Goal: Task Accomplishment & Management: Manage account settings

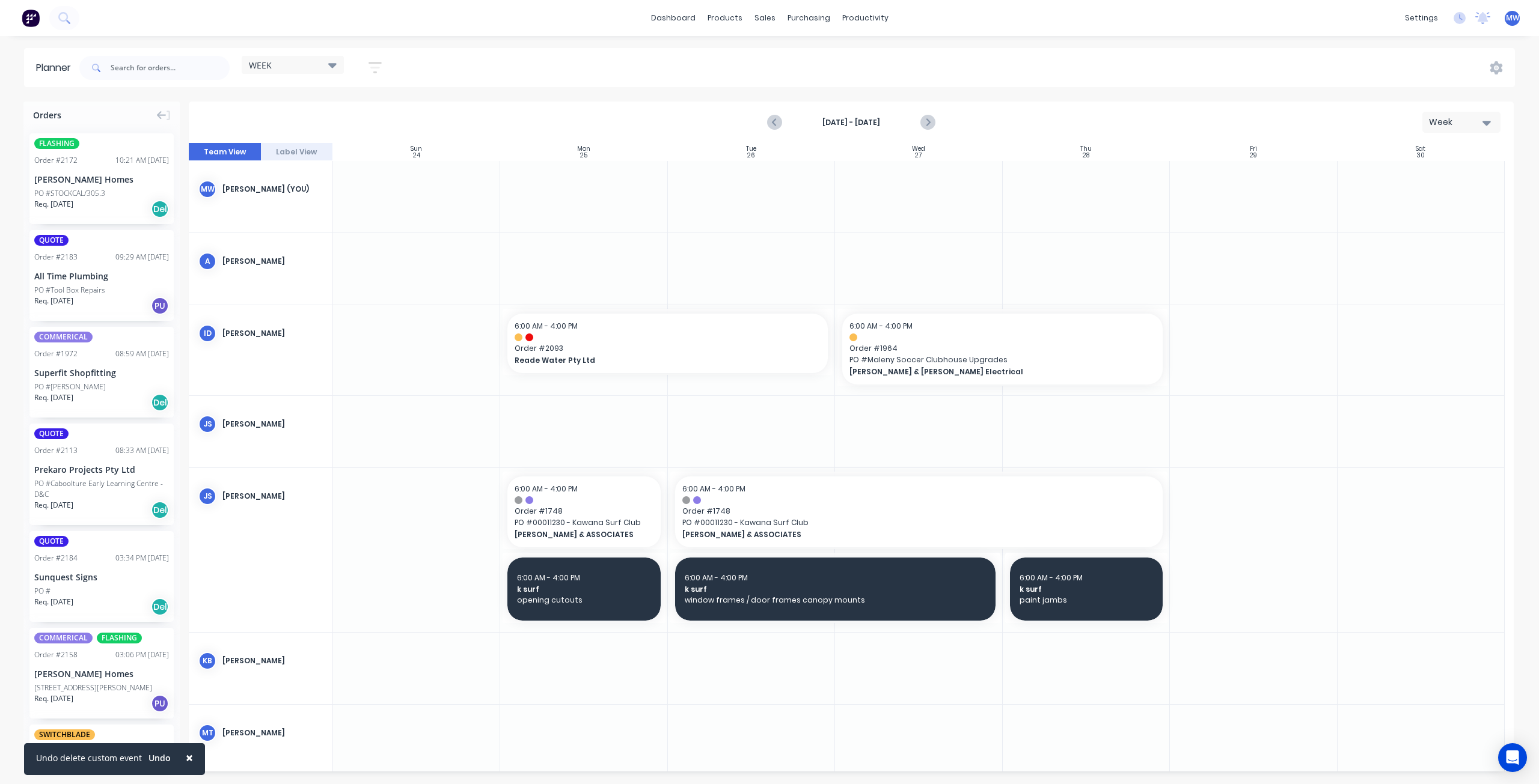
scroll to position [289, 0]
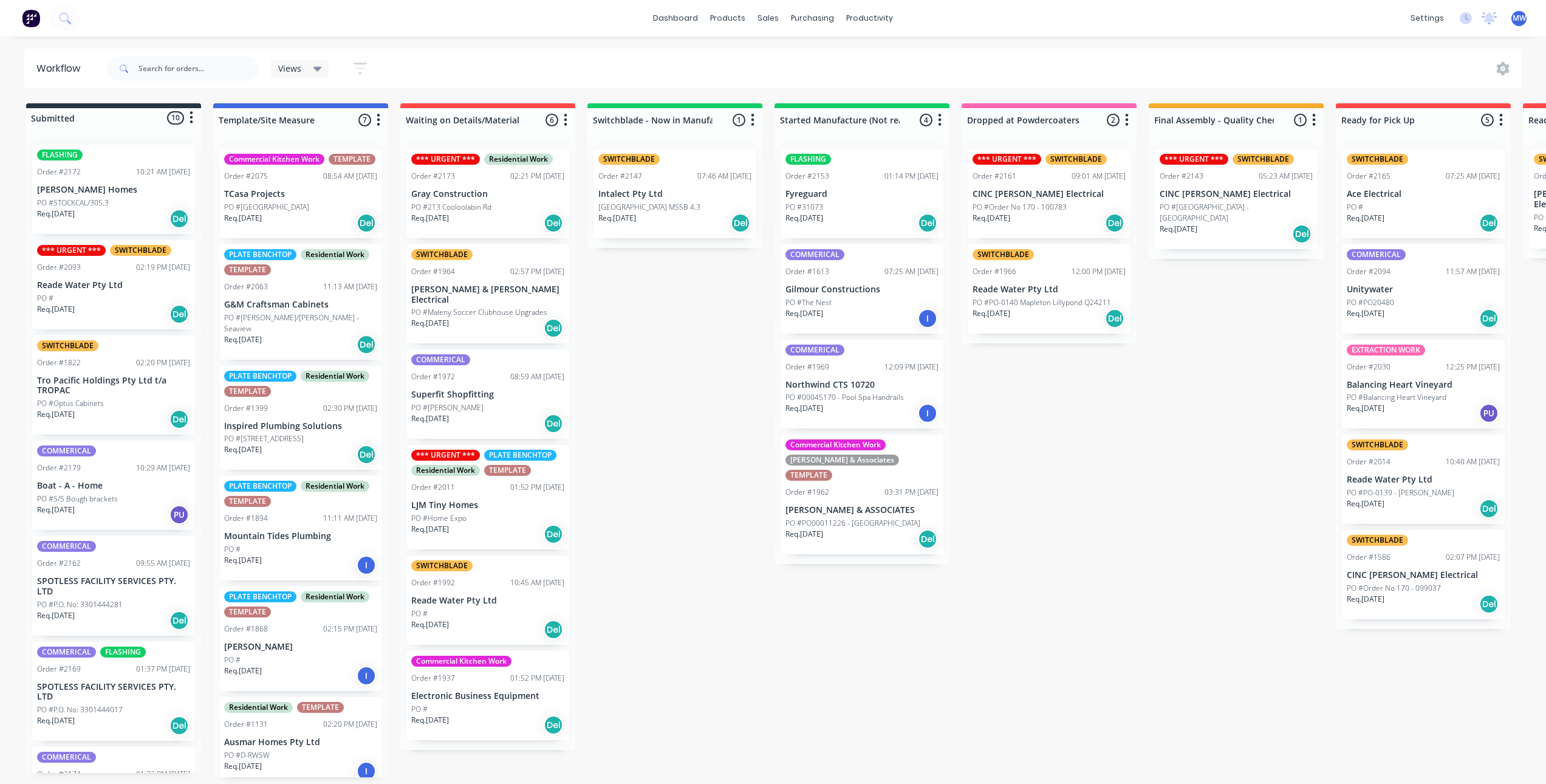
click at [635, 317] on div "Submitted 10 Status colour #273444 hex #273444 Save Cancel Summaries Total orde…" at bounding box center [1003, 440] width 2027 height 674
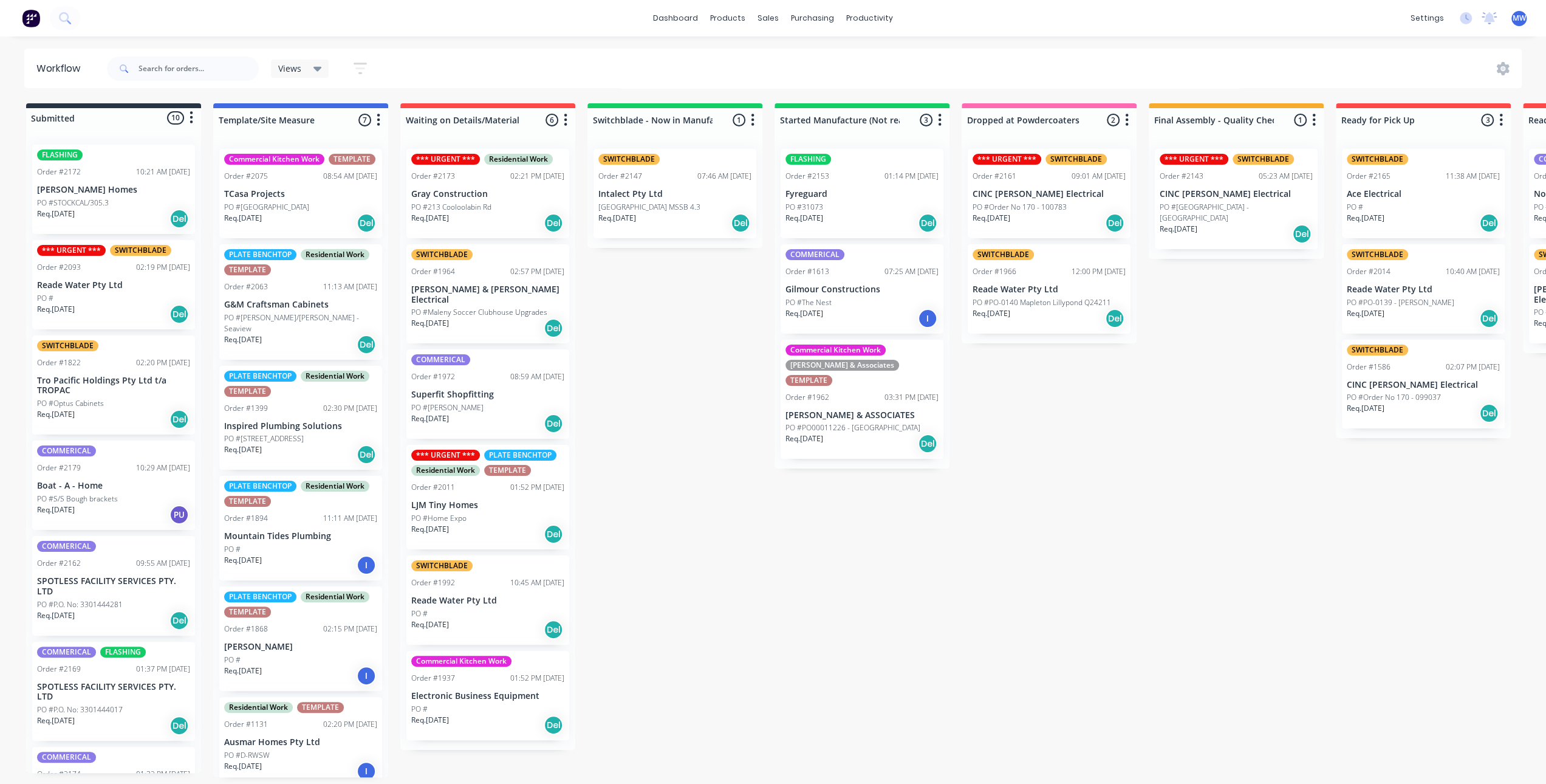
click at [625, 571] on div "Submitted 10 Status colour #273444 hex #273444 Save Cancel Summaries Total orde…" at bounding box center [1003, 440] width 2027 height 674
click at [820, 518] on div "Submitted 10 Status colour #273444 hex #273444 Save Cancel Summaries Total orde…" at bounding box center [1003, 440] width 2027 height 674
click at [748, 442] on div "Submitted 10 Status colour #273444 hex #273444 Save Cancel Summaries Total orde…" at bounding box center [1003, 440] width 2027 height 674
click at [716, 494] on div "Submitted 10 Status colour #273444 hex #273444 Save Cancel Summaries Total orde…" at bounding box center [1003, 440] width 2027 height 674
click at [688, 480] on div "Submitted 10 Status colour #273444 hex #273444 Save Cancel Summaries Total orde…" at bounding box center [1003, 440] width 2027 height 674
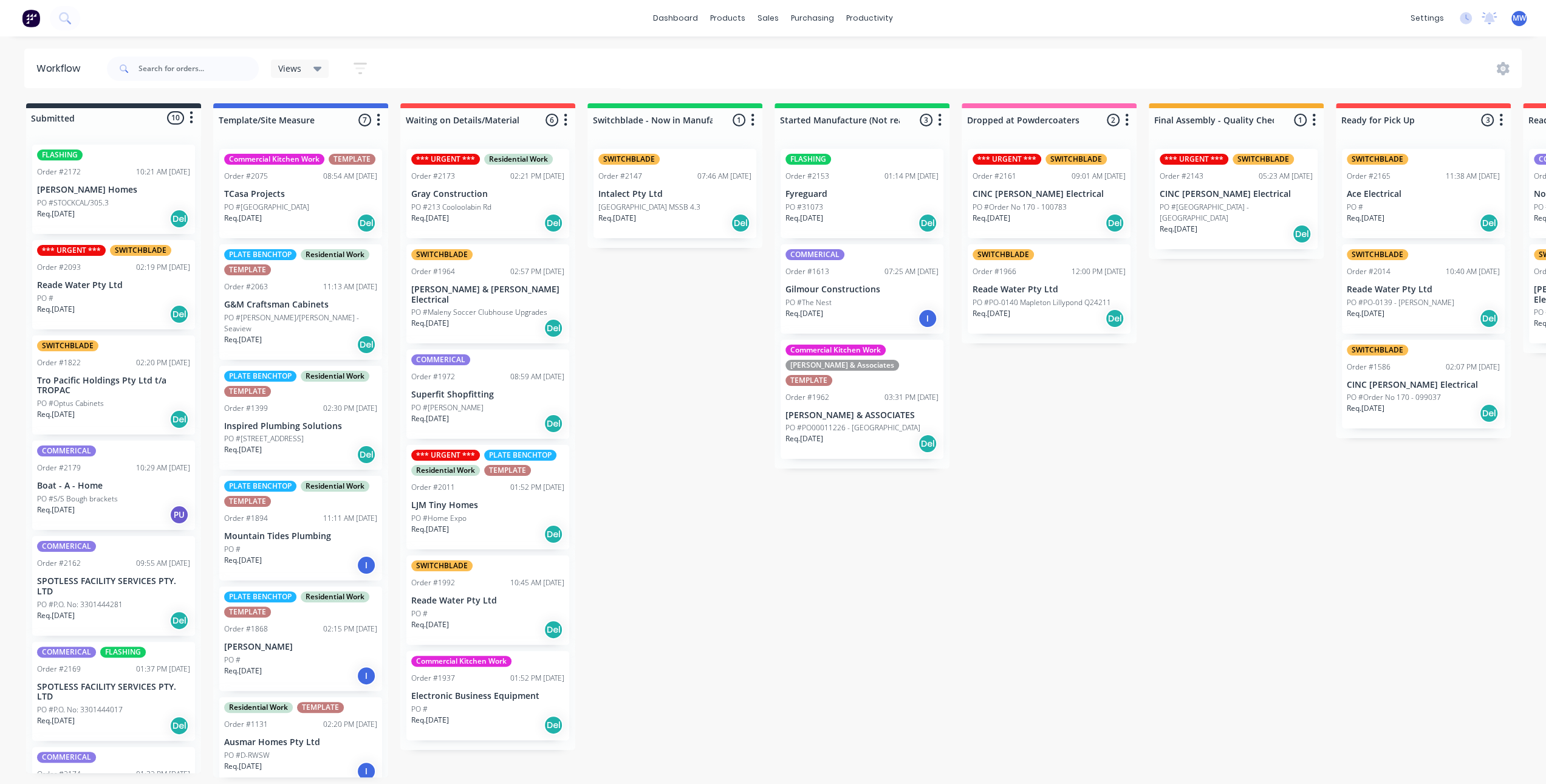
click at [713, 467] on div "Submitted 10 Status colour #273444 hex #273444 Save Cancel Summaries Total orde…" at bounding box center [1003, 440] width 2027 height 674
click at [739, 410] on div "Submitted 10 Status colour #273444 hex #273444 Save Cancel Summaries Total orde…" at bounding box center [1003, 440] width 2027 height 674
click at [660, 211] on p "[GEOGRAPHIC_DATA] MSSB 4.3" at bounding box center [649, 207] width 102 height 11
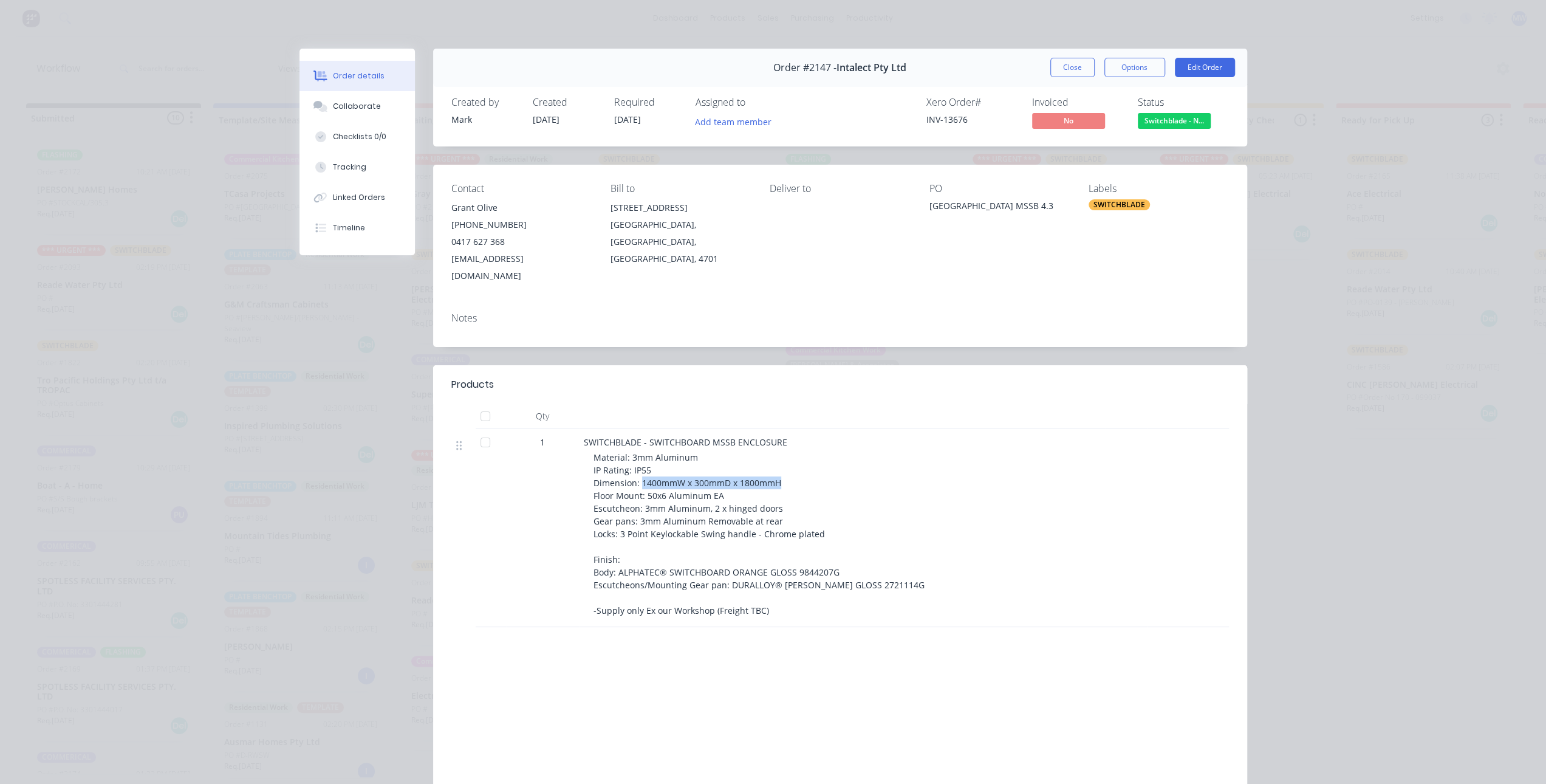
drag, startPoint x: 637, startPoint y: 463, endPoint x: 774, endPoint y: 466, distance: 137.0
click at [776, 461] on div "Material: 3mm Aluminum IP Rating: IP55 Dimension: 1400mmW x 300mmD x 1800mmH Fl…" at bounding box center [826, 533] width 466 height 166
copy span "1400mmW x 300mmD x 1800mmH"
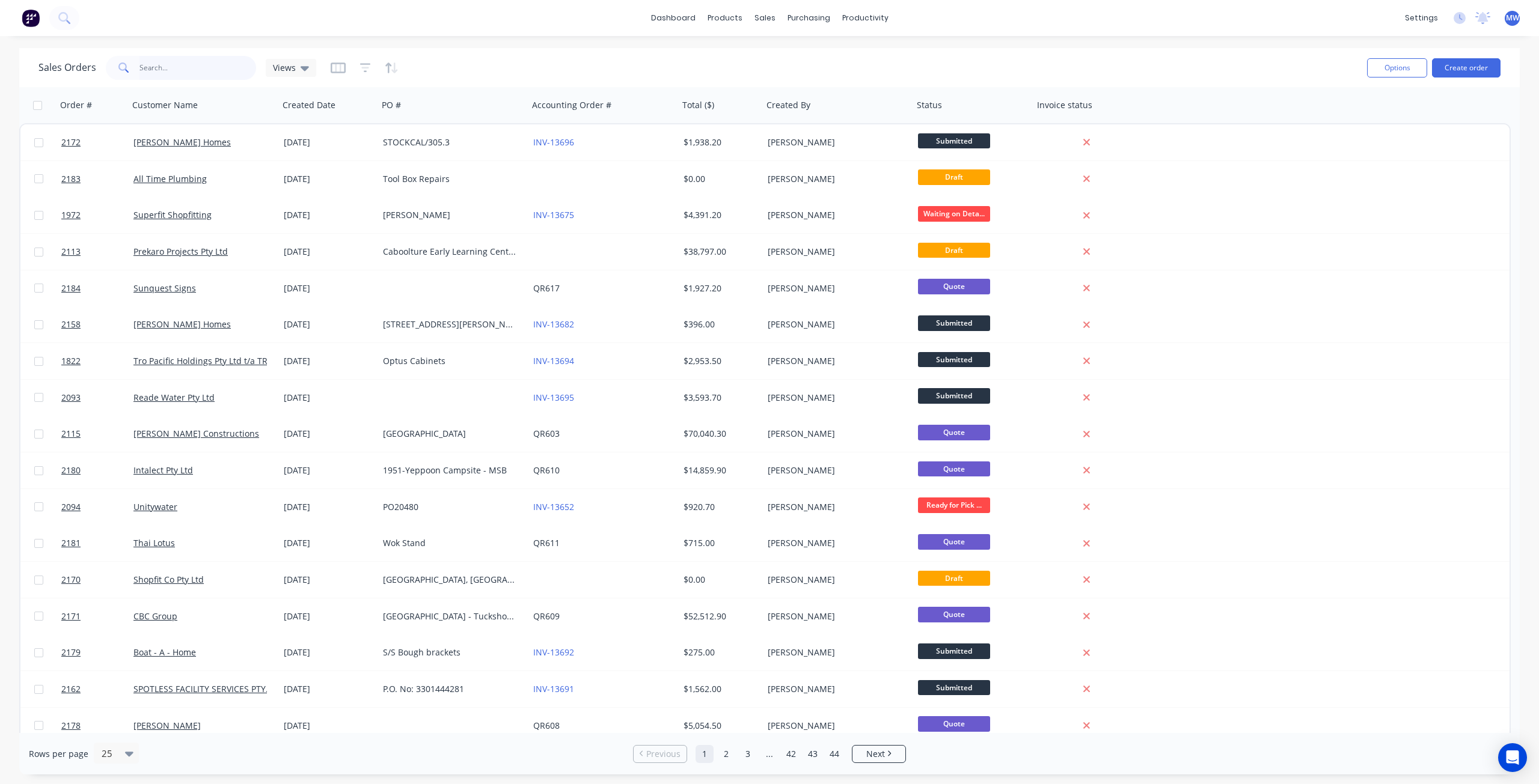
click at [177, 70] on input "text" at bounding box center [198, 67] width 117 height 24
type input "1999"
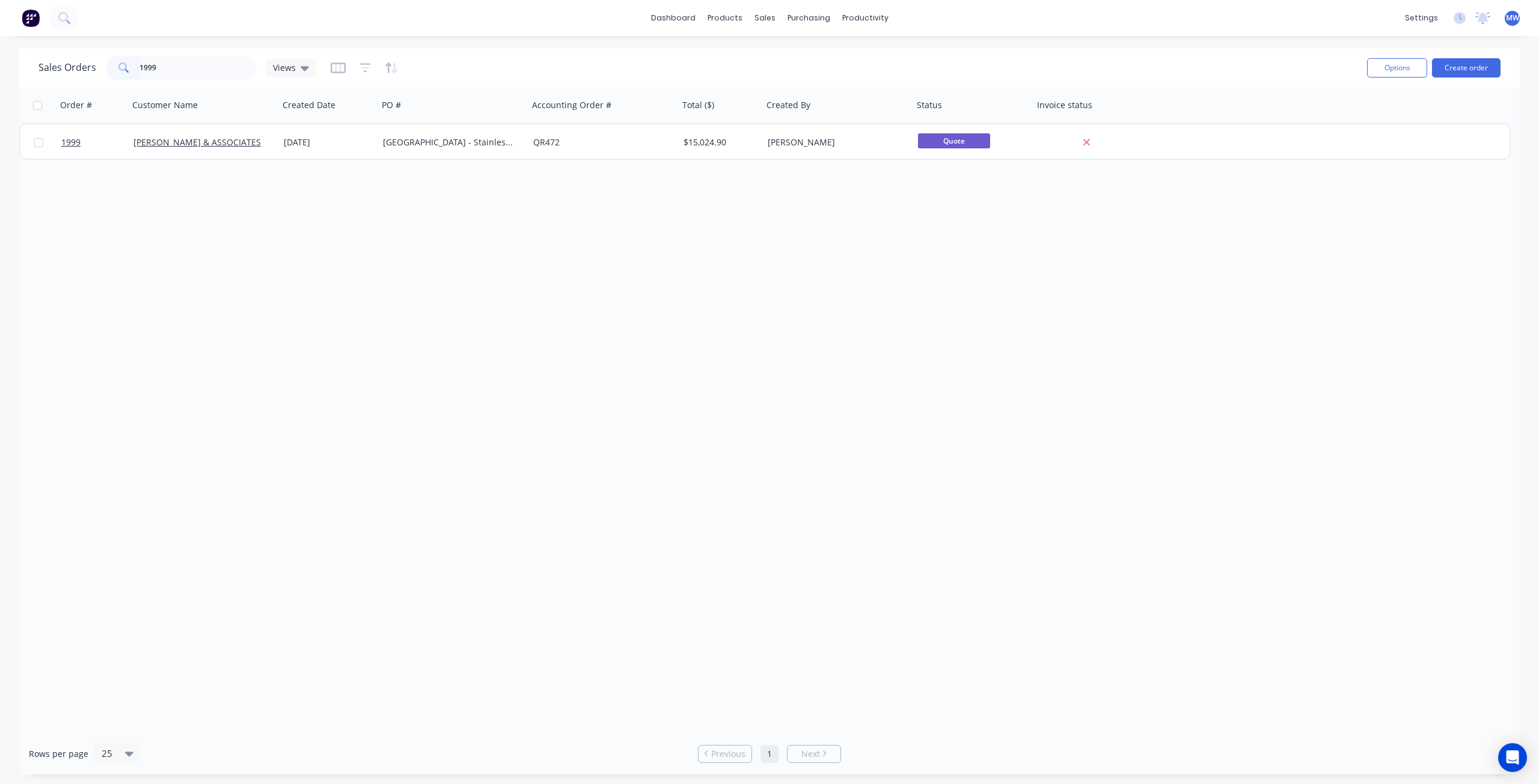
drag, startPoint x: 172, startPoint y: 65, endPoint x: 148, endPoint y: 258, distance: 194.5
click at [85, 284] on div "Order # Customer Name Created Date PO # Accounting Order # Total ($) Created By…" at bounding box center [769, 410] width 1500 height 646
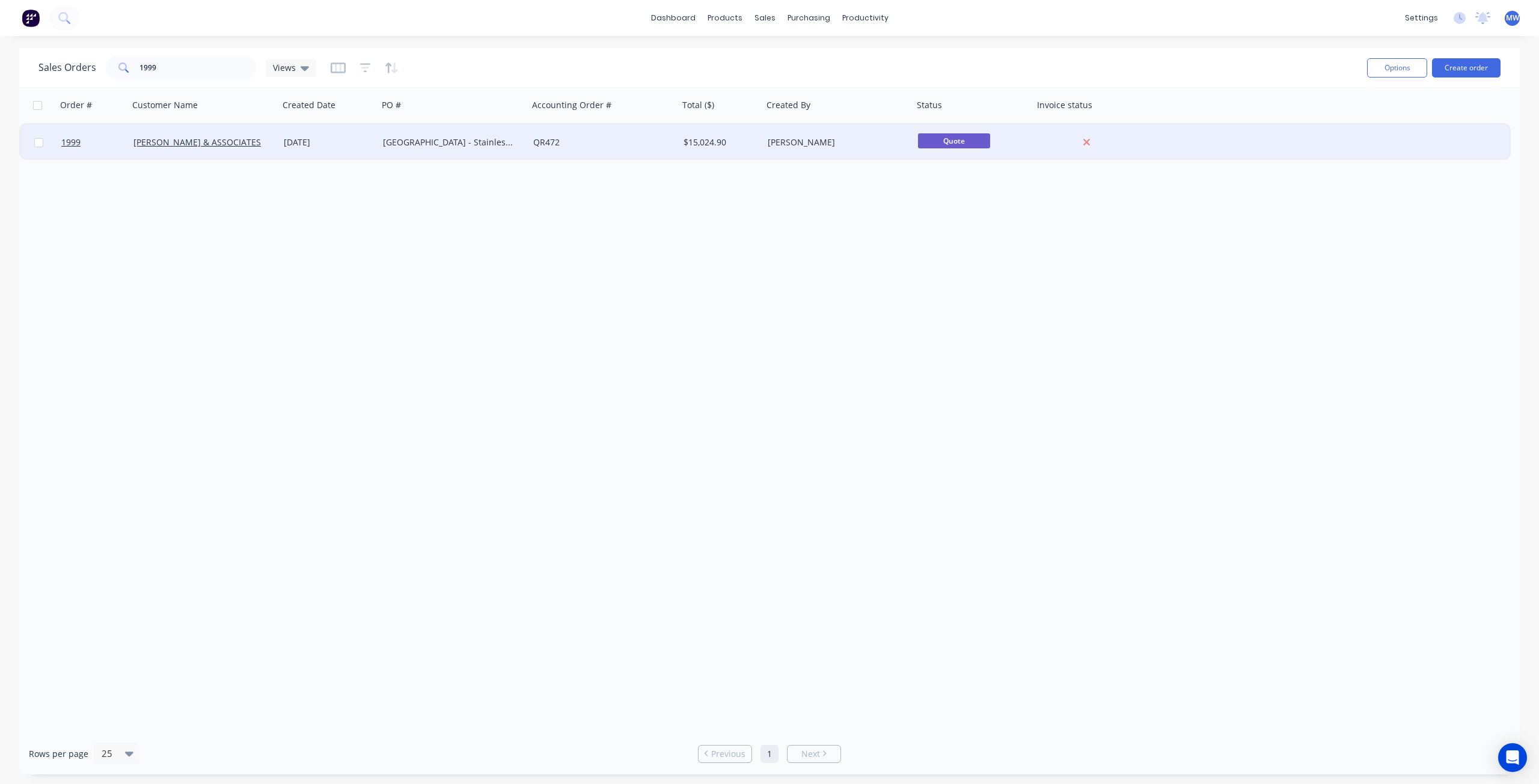
click at [416, 139] on div "Maroochydore State High School - Stainless Works" at bounding box center [449, 142] width 134 height 12
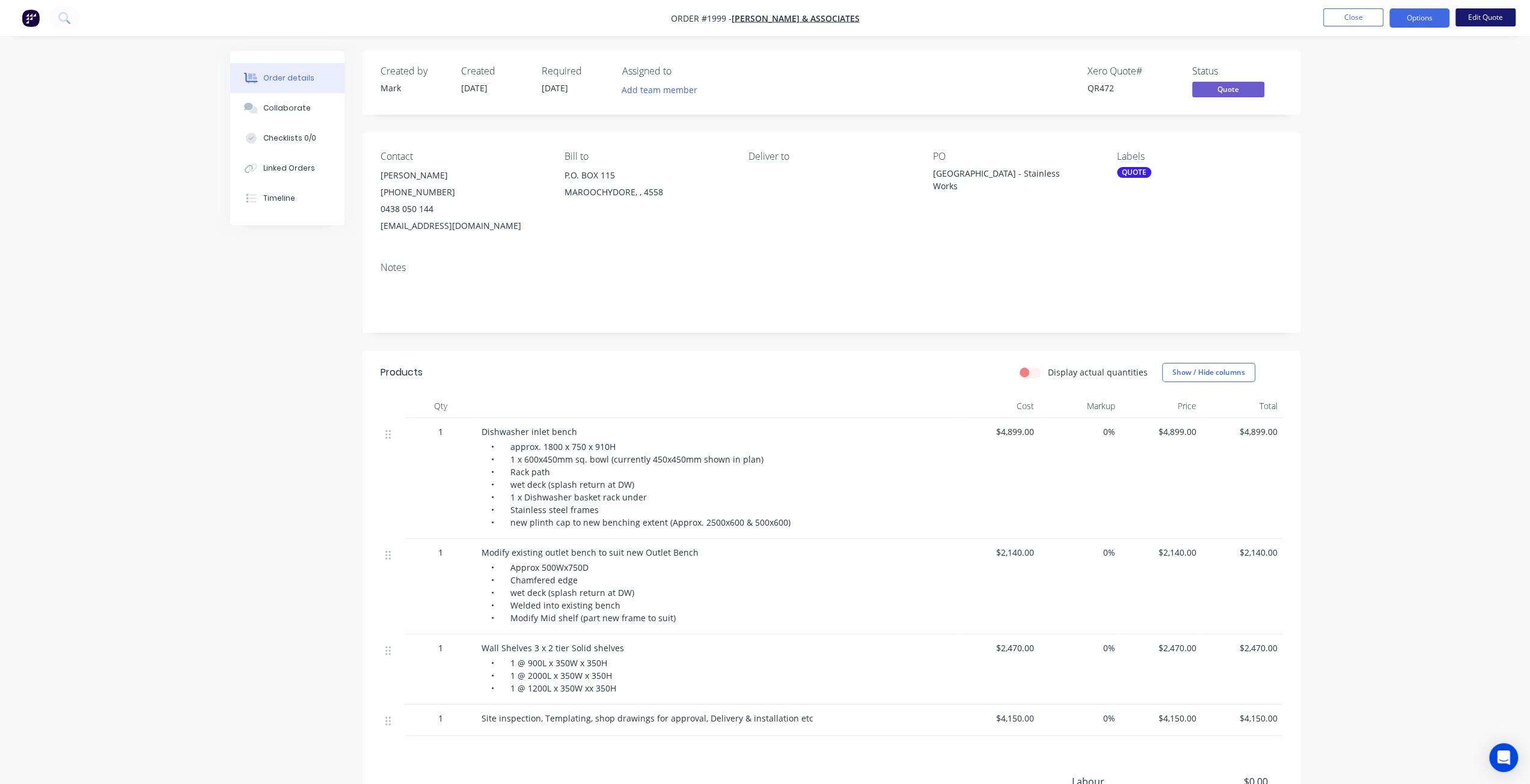
click at [1479, 22] on button "Edit Quote" at bounding box center [1485, 17] width 60 height 18
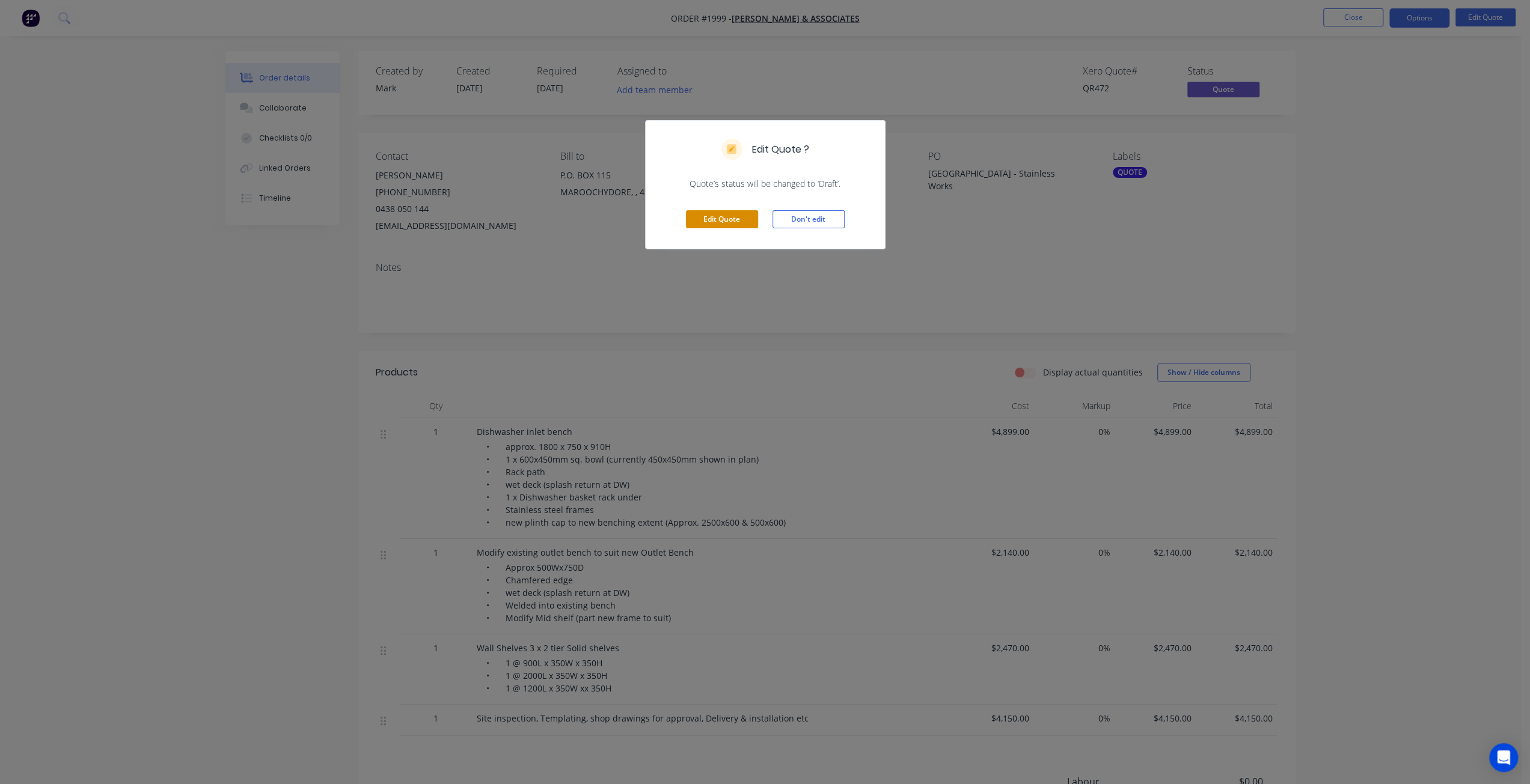
click at [718, 220] on button "Edit Quote" at bounding box center [722, 219] width 72 height 18
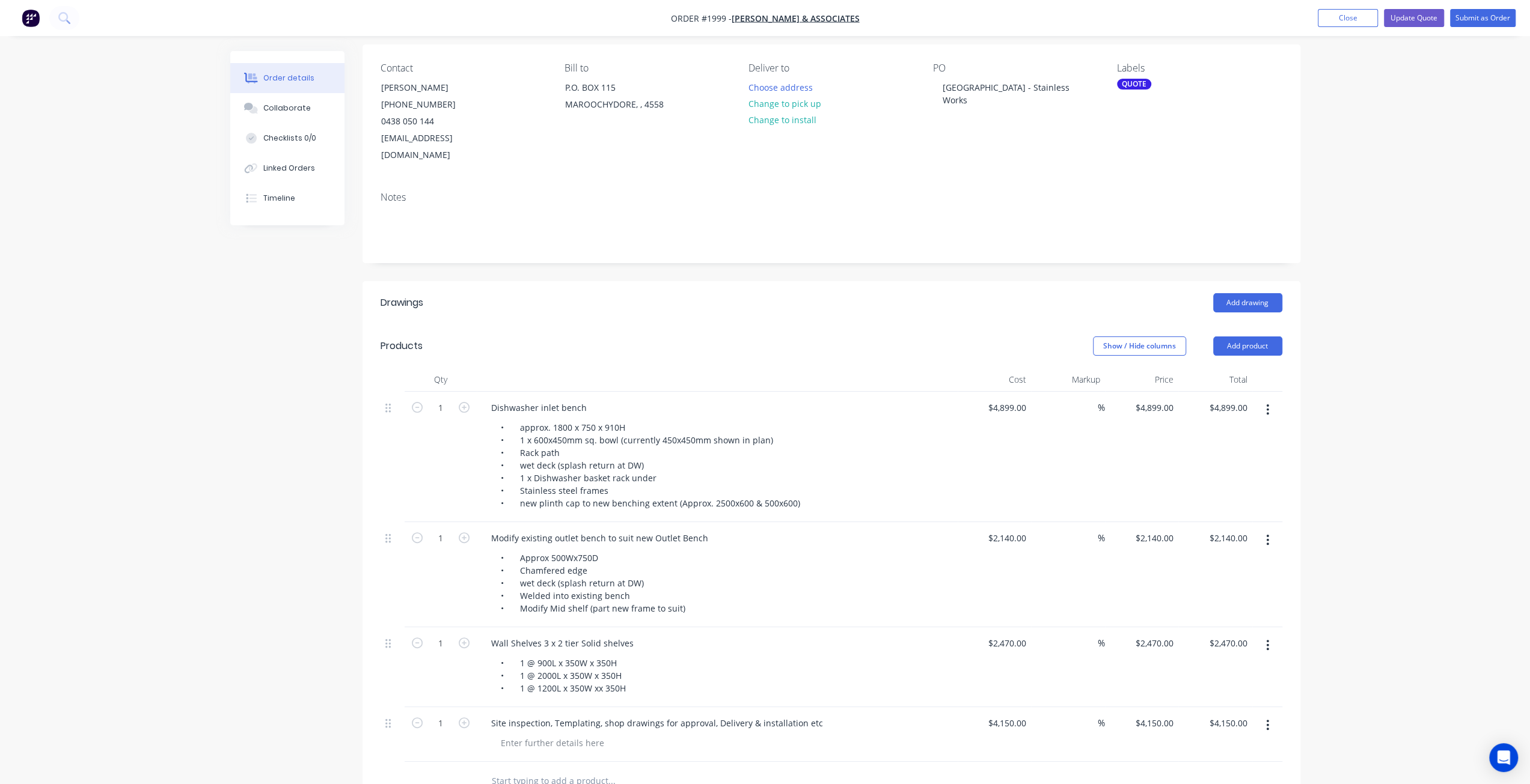
scroll to position [241, 0]
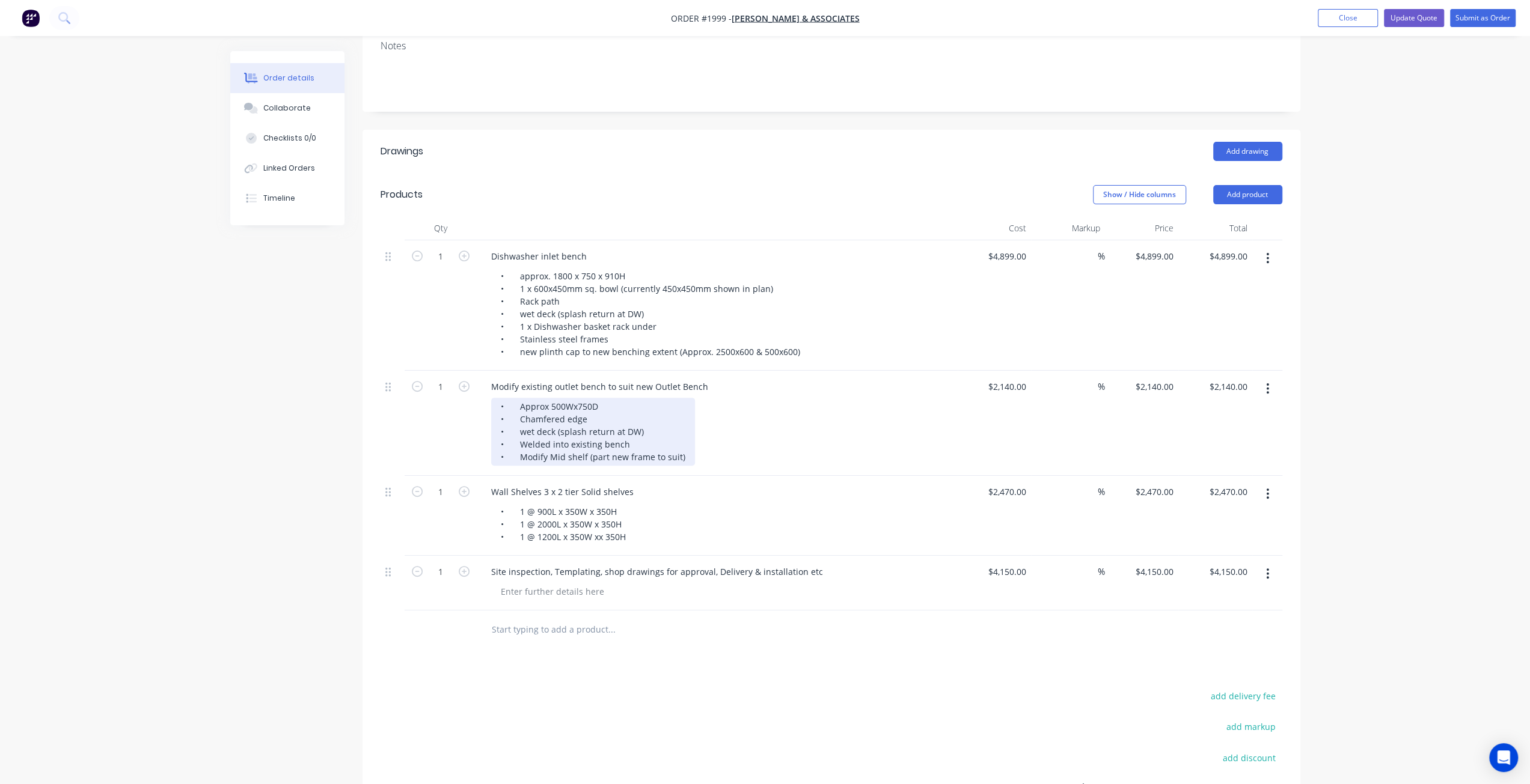
click at [518, 398] on div "• Approx 500Wx750D • Chamfered edge • wet deck (splash return at DW) • Welded i…" at bounding box center [593, 432] width 204 height 68
drag, startPoint x: 518, startPoint y: 387, endPoint x: 709, endPoint y: 440, distance: 198.2
click at [709, 440] on div "• Approx 500Wx750D • Chamfered edge • wet deck (splash return at DW) • Welded i…" at bounding box center [722, 432] width 461 height 68
click at [1356, 365] on div "Order details Collaborate Checklists 0/0 Linked Orders Timeline Order details C…" at bounding box center [765, 358] width 1530 height 1197
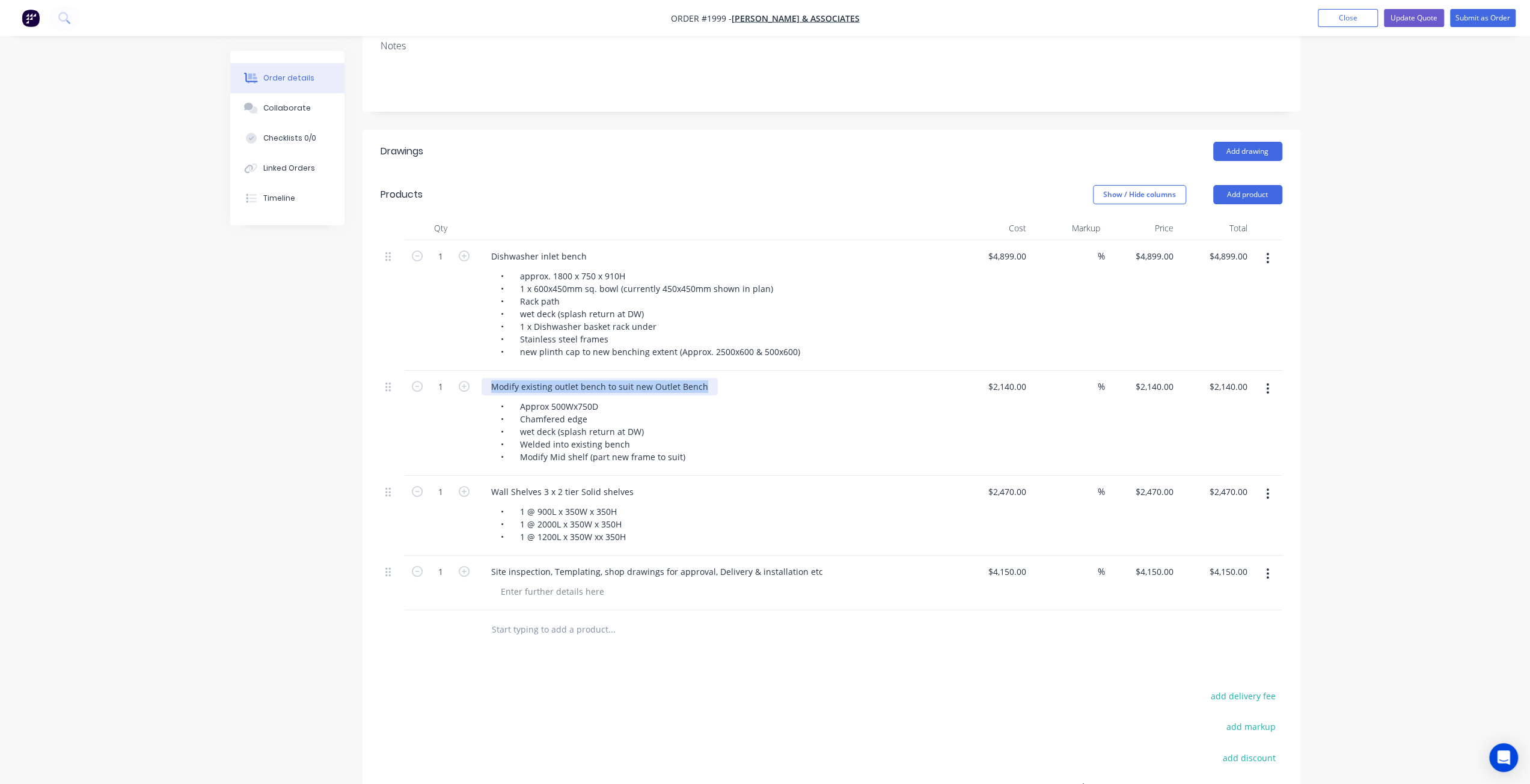
drag, startPoint x: 493, startPoint y: 367, endPoint x: 716, endPoint y: 364, distance: 223.0
click at [716, 378] on div "Modify existing outlet bench to suit new Outlet Bench" at bounding box center [717, 386] width 472 height 17
click at [376, 474] on div "Qty Cost Markup Price Total 1 Dishwasher inlet bench • approx. 1800 x 750 x 910…" at bounding box center [832, 434] width 938 height 434
drag, startPoint x: 702, startPoint y: 365, endPoint x: 727, endPoint y: 372, distance: 26.0
click at [727, 378] on div "Dishwasher "L"shaped wet to dry exit bench - approx. 2170" at bounding box center [609, 386] width 257 height 17
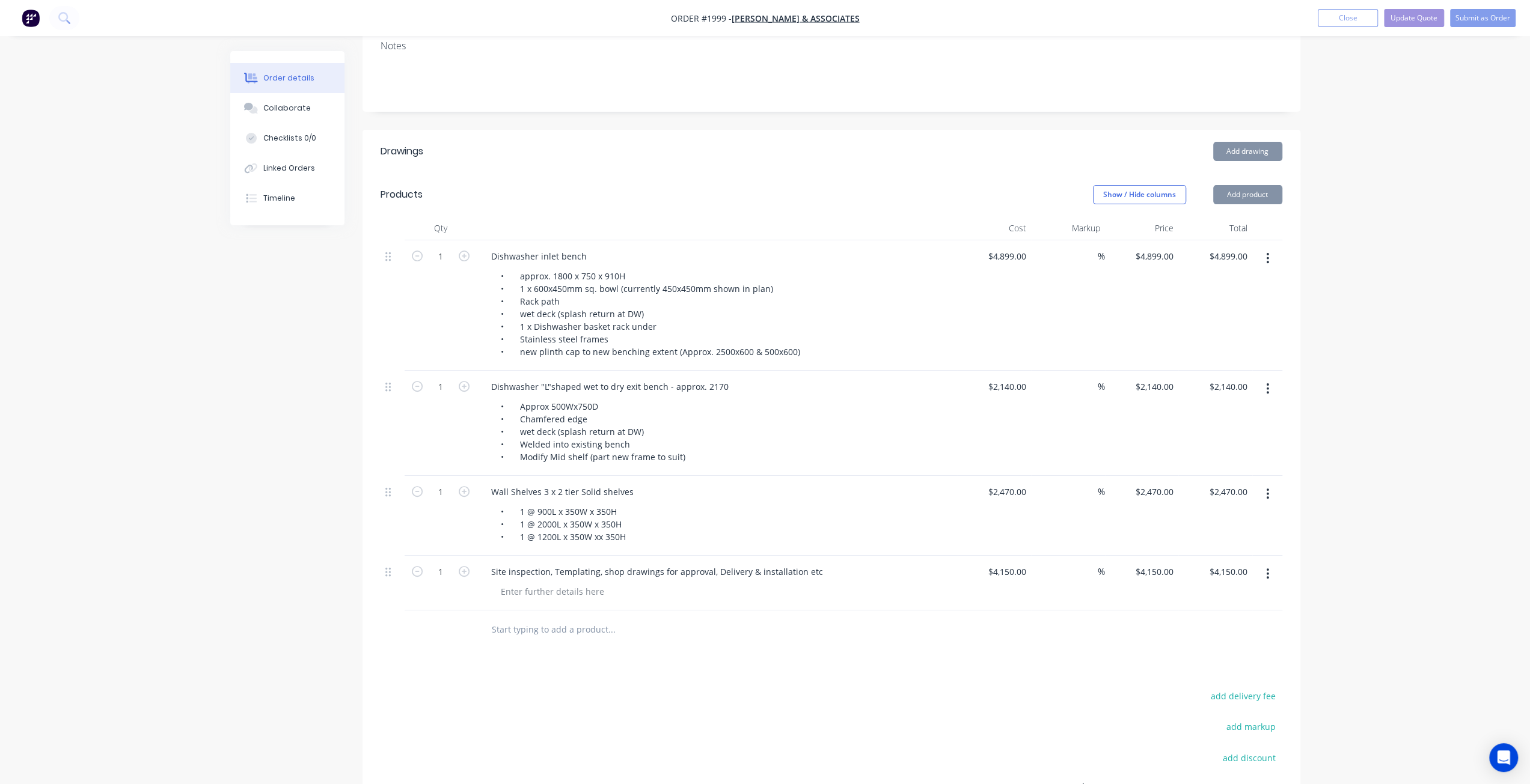
click at [1427, 432] on div "Order details Collaborate Checklists 0/0 Linked Orders Timeline Order details C…" at bounding box center [765, 358] width 1530 height 1197
drag, startPoint x: 664, startPoint y: 367, endPoint x: 758, endPoint y: 372, distance: 94.1
click at [758, 378] on div "Dishwasher "L"shaped wet to dry exit bench - approx. 2170" at bounding box center [717, 386] width 472 height 17
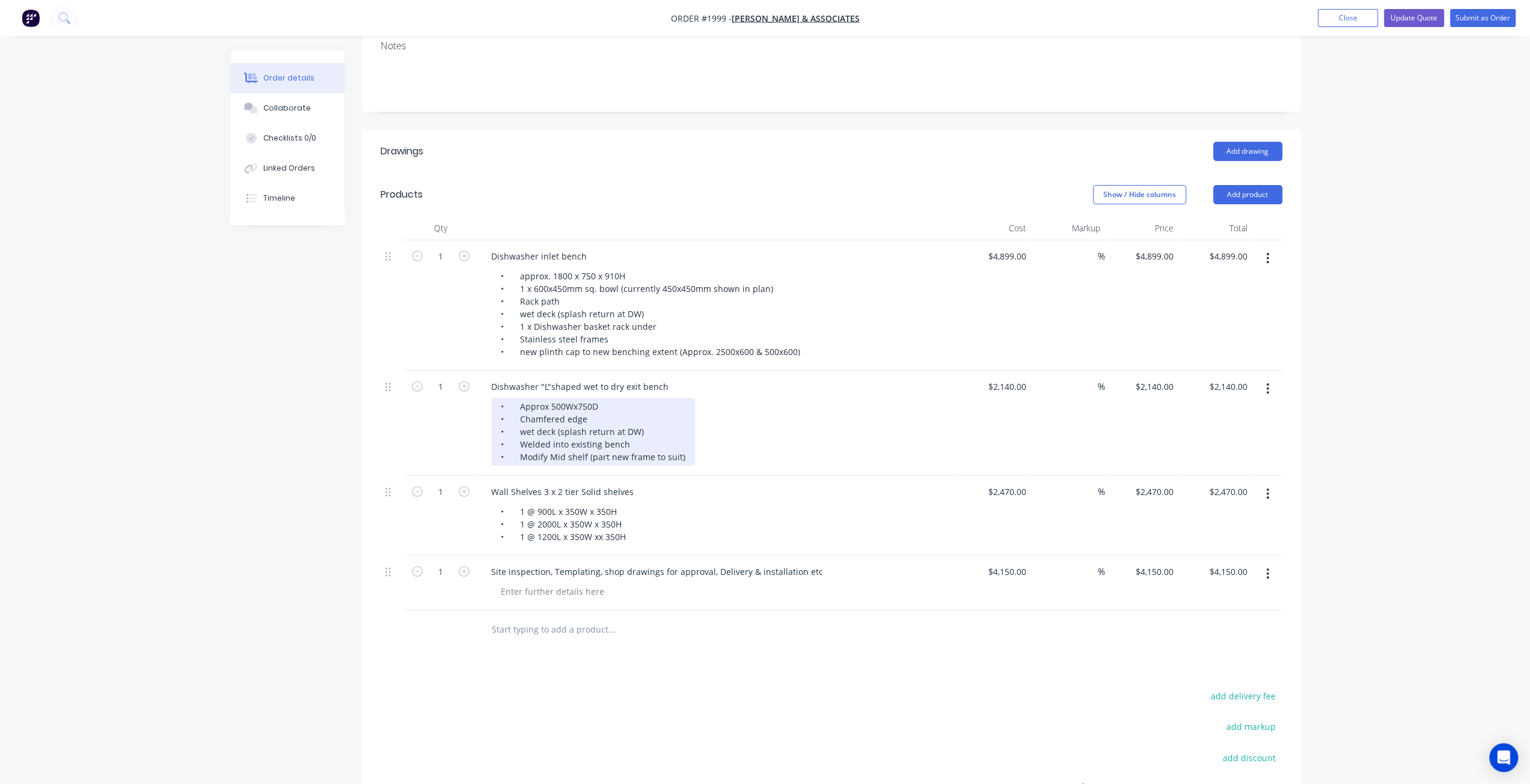
drag, startPoint x: 556, startPoint y: 406, endPoint x: 546, endPoint y: 403, distance: 10.4
click at [555, 405] on div "• Approx 500Wx750D • Chamfered edge • wet deck (splash return at DW) • Welded i…" at bounding box center [593, 432] width 204 height 68
drag, startPoint x: 518, startPoint y: 384, endPoint x: 688, endPoint y: 447, distance: 181.3
click at [688, 447] on div "• Approx 500Wx750D • Chamfered edge • wet deck (splash return at DW) • Welded i…" at bounding box center [722, 432] width 461 height 68
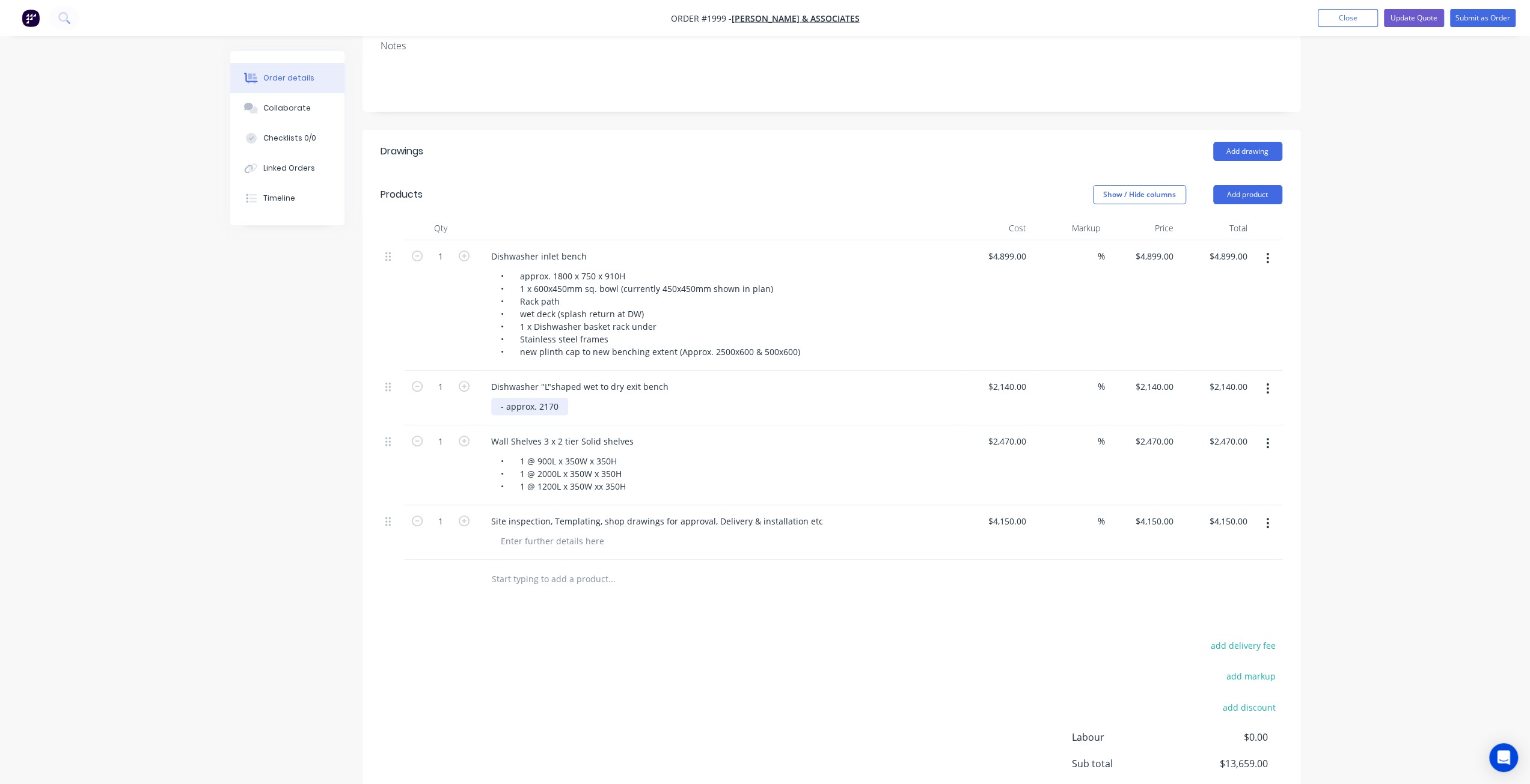
scroll to position [180, 0]
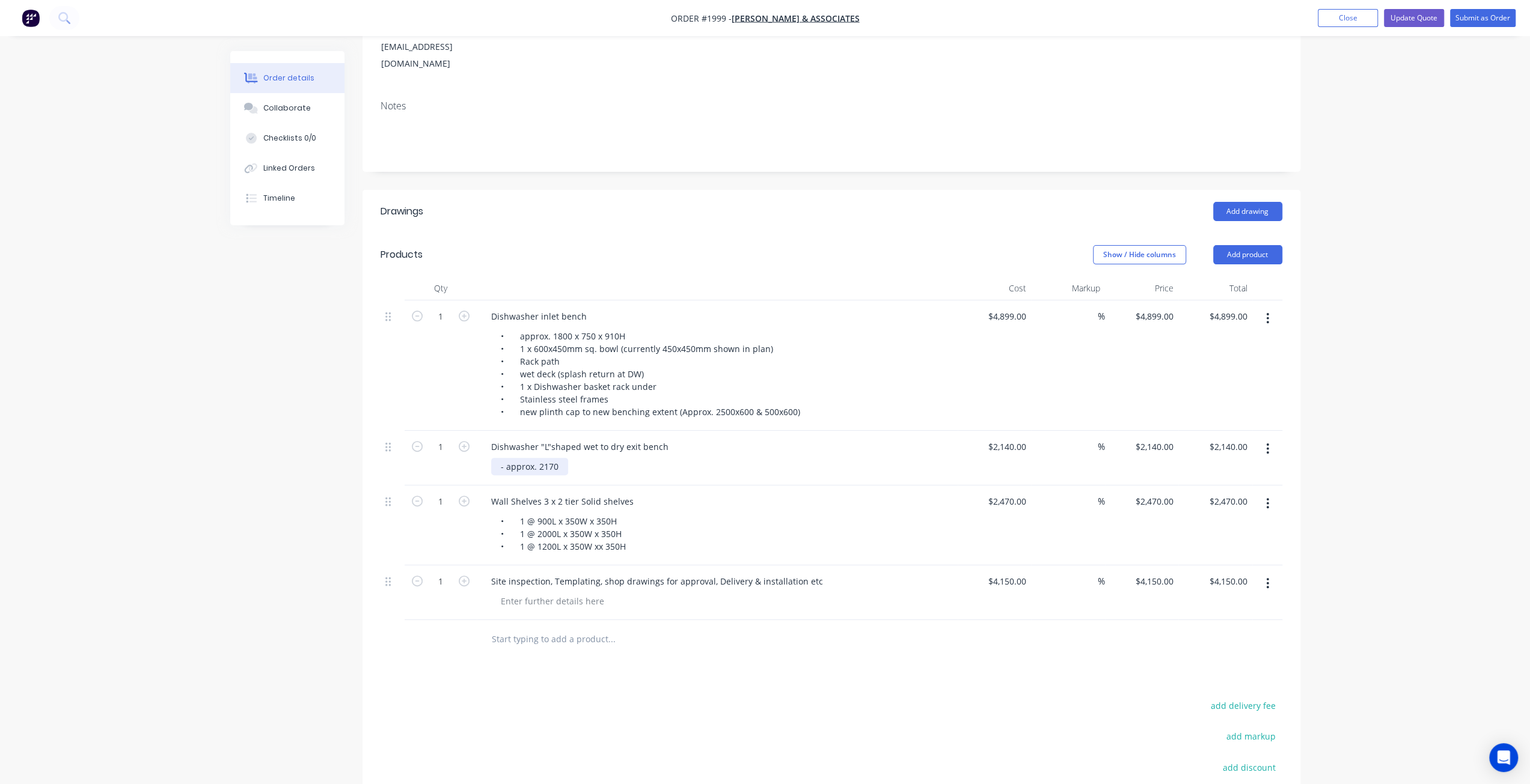
click at [506, 458] on div "- approx. 2170" at bounding box center [530, 467] width 77 height 17
click at [555, 458] on div "approx. 2170" at bounding box center [528, 467] width 72 height 17
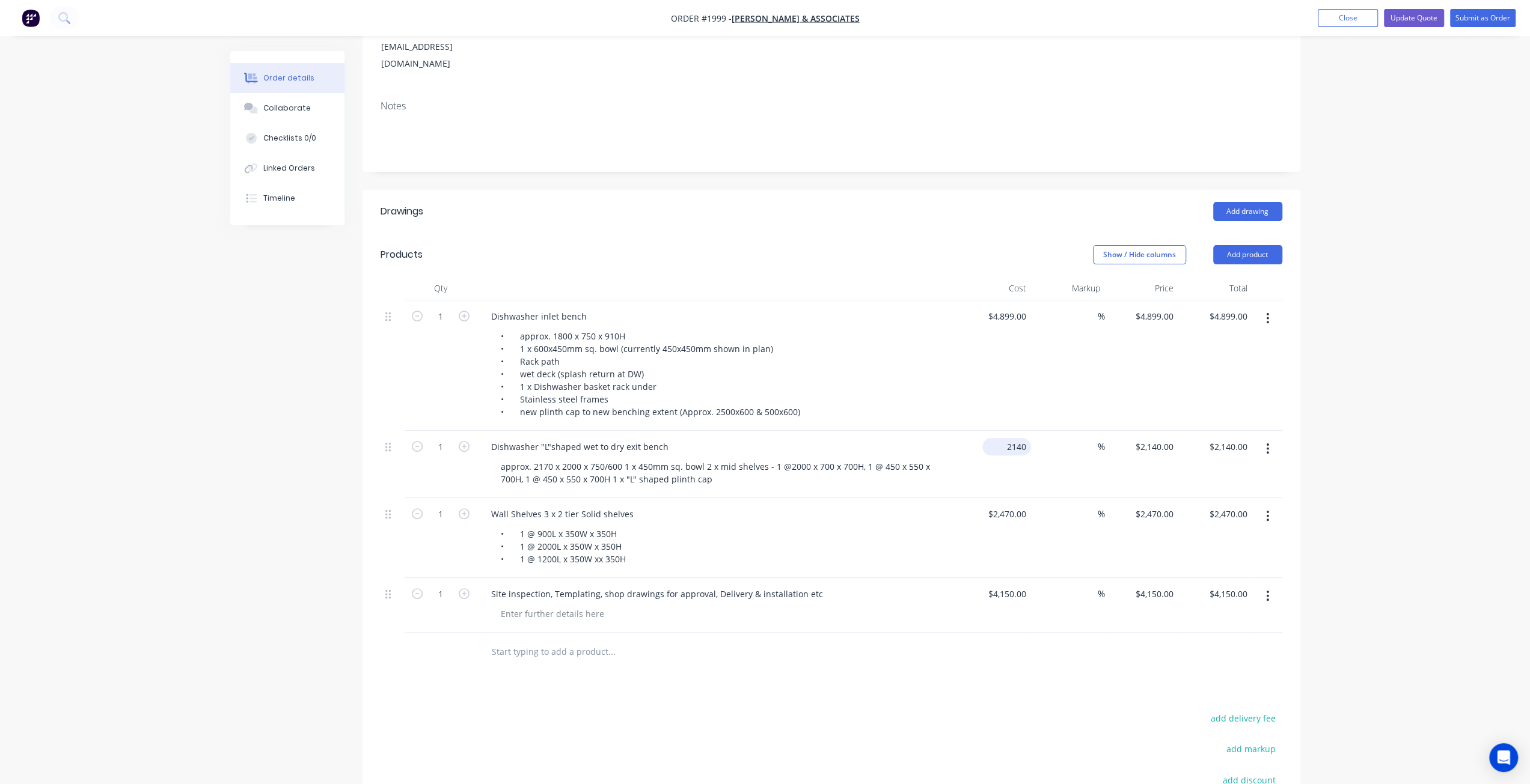
click at [1017, 438] on input "2140" at bounding box center [1009, 447] width 44 height 17
type input "$8,662.00"
click at [1482, 417] on div "Order details Collaborate Checklists 0/0 Linked Orders Timeline Order details C…" at bounding box center [765, 400] width 1530 height 1159
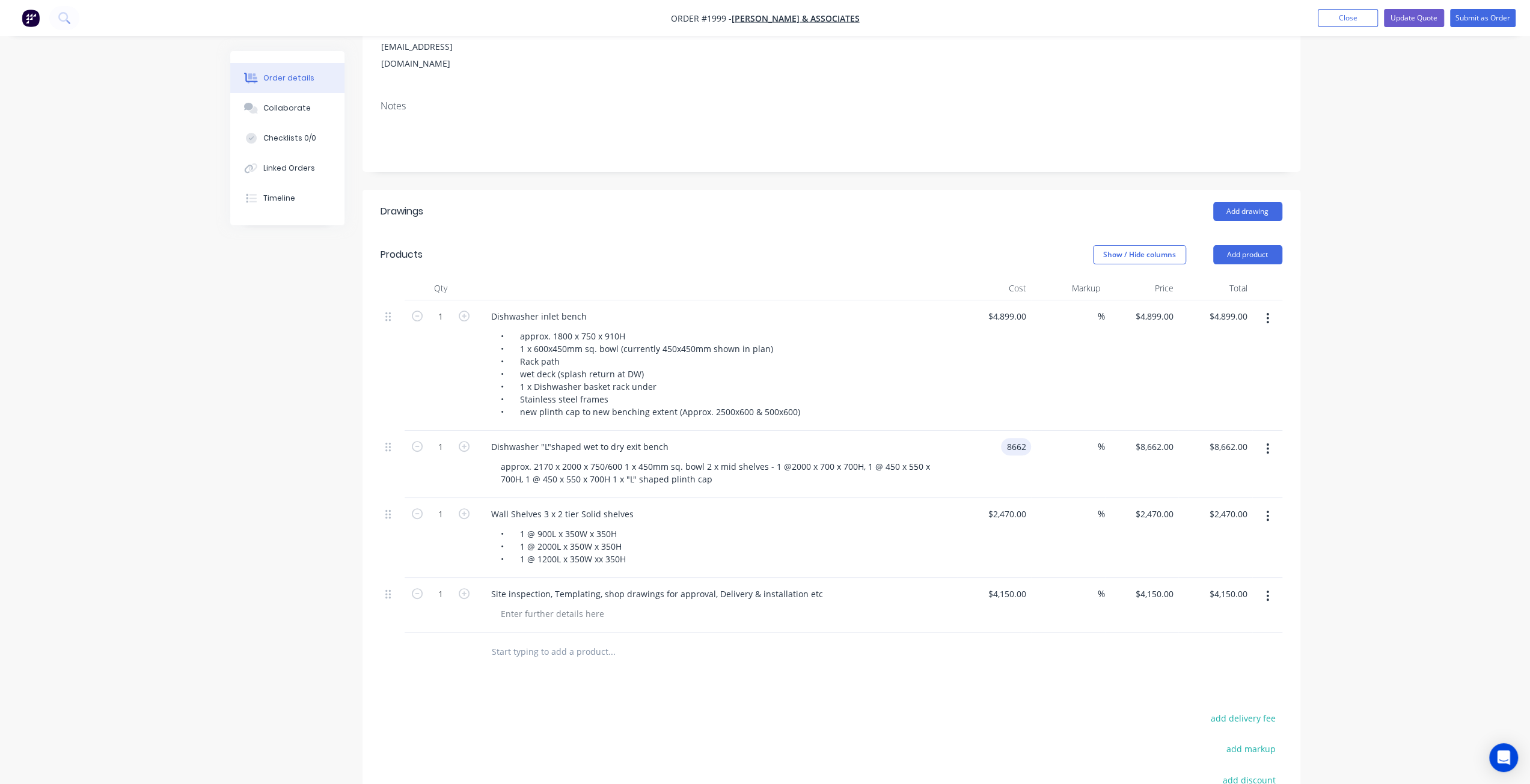
type input "$8,662.00"
click at [907, 526] on div "• 1 @ 900L x 350W x 350H • 1 @ 2000L x 350W x 350H • 1 @ 1200L x 350W xx 350H" at bounding box center [722, 546] width 461 height 43
click at [1010, 506] on input "2470" at bounding box center [1018, 514] width 26 height 17
type input "$2,470.00"
click at [608, 526] on div "• 1 @ 900L x 350W x 350H • 1 @ 2000L x 350W x 350H • 1 @ 1200L x 350W xx 350H" at bounding box center [564, 546] width 144 height 43
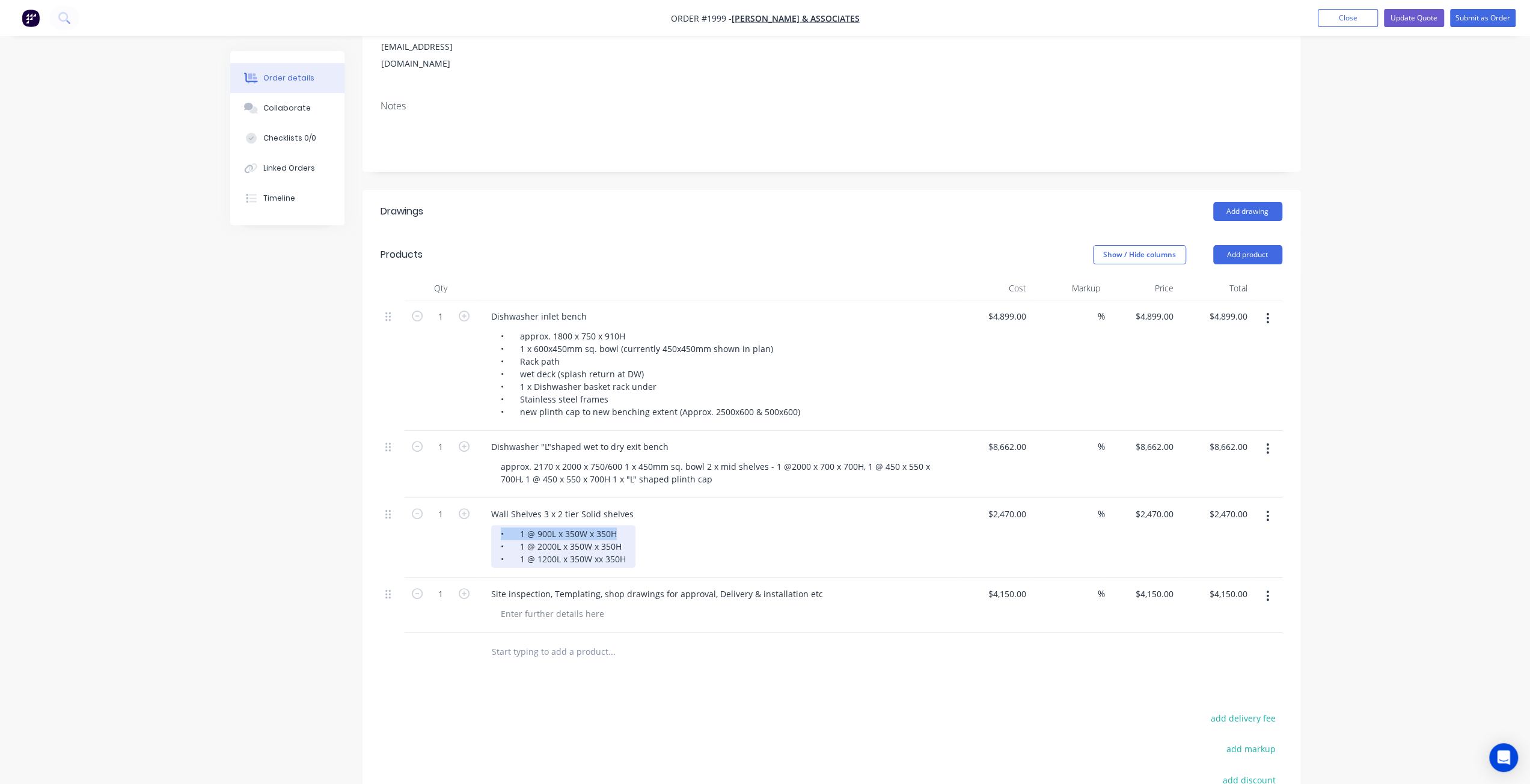
drag, startPoint x: 619, startPoint y: 516, endPoint x: 495, endPoint y: 516, distance: 124.0
click at [495, 526] on div "• 1 @ 900L x 350W x 350H • 1 @ 2000L x 350W x 350H • 1 @ 1200L x 350W xx 350H" at bounding box center [564, 546] width 144 height 43
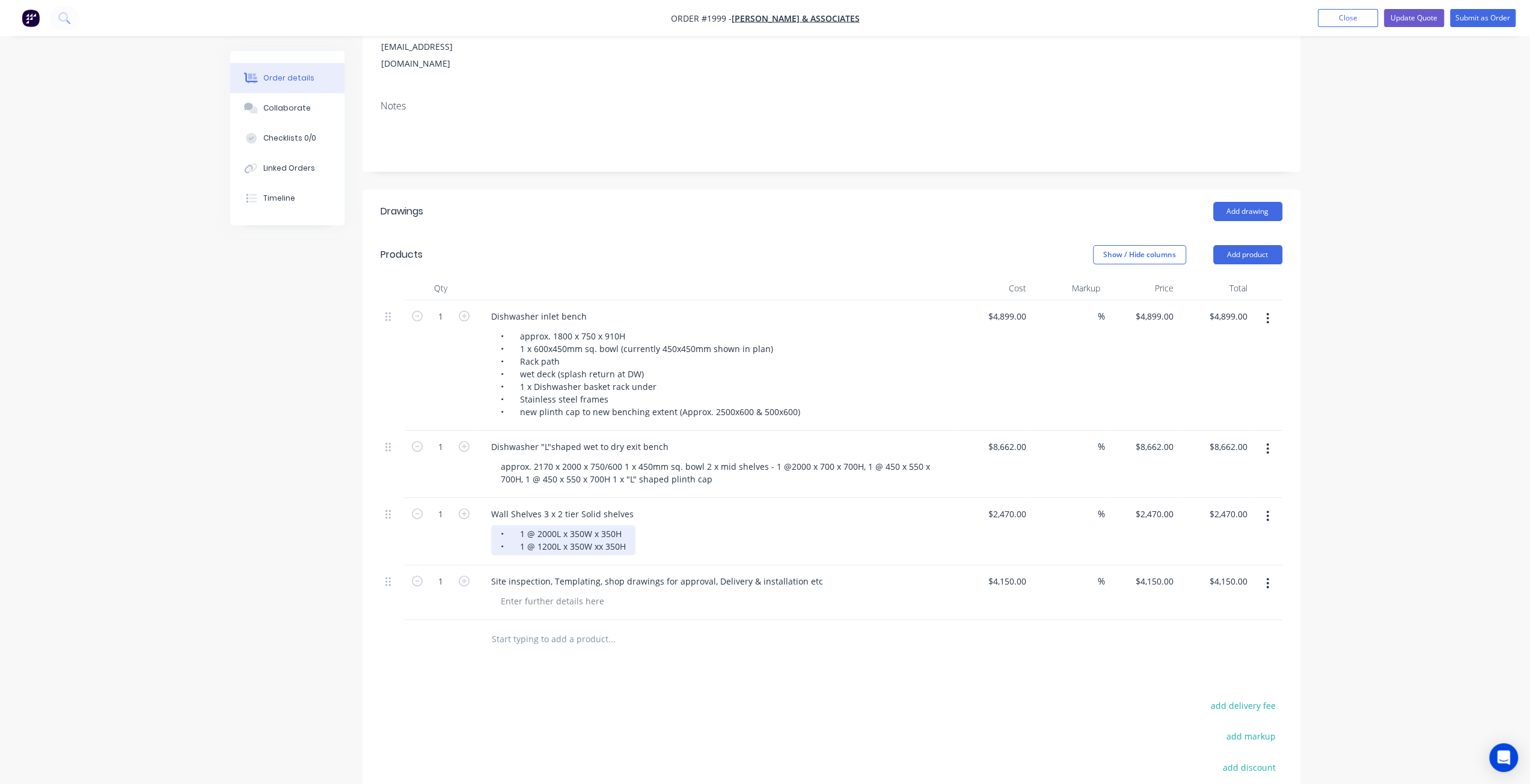
drag, startPoint x: 626, startPoint y: 539, endPoint x: 493, endPoint y: 537, distance: 133.0
click at [493, 537] on div "• 1 @ 2000L x 350W x 350H • 1 @ 1200L x 350W xx 350H" at bounding box center [564, 541] width 144 height 30
click at [517, 527] on div "• 1 @ 2000L x 350W x 350H" at bounding box center [562, 534] width 140 height 17
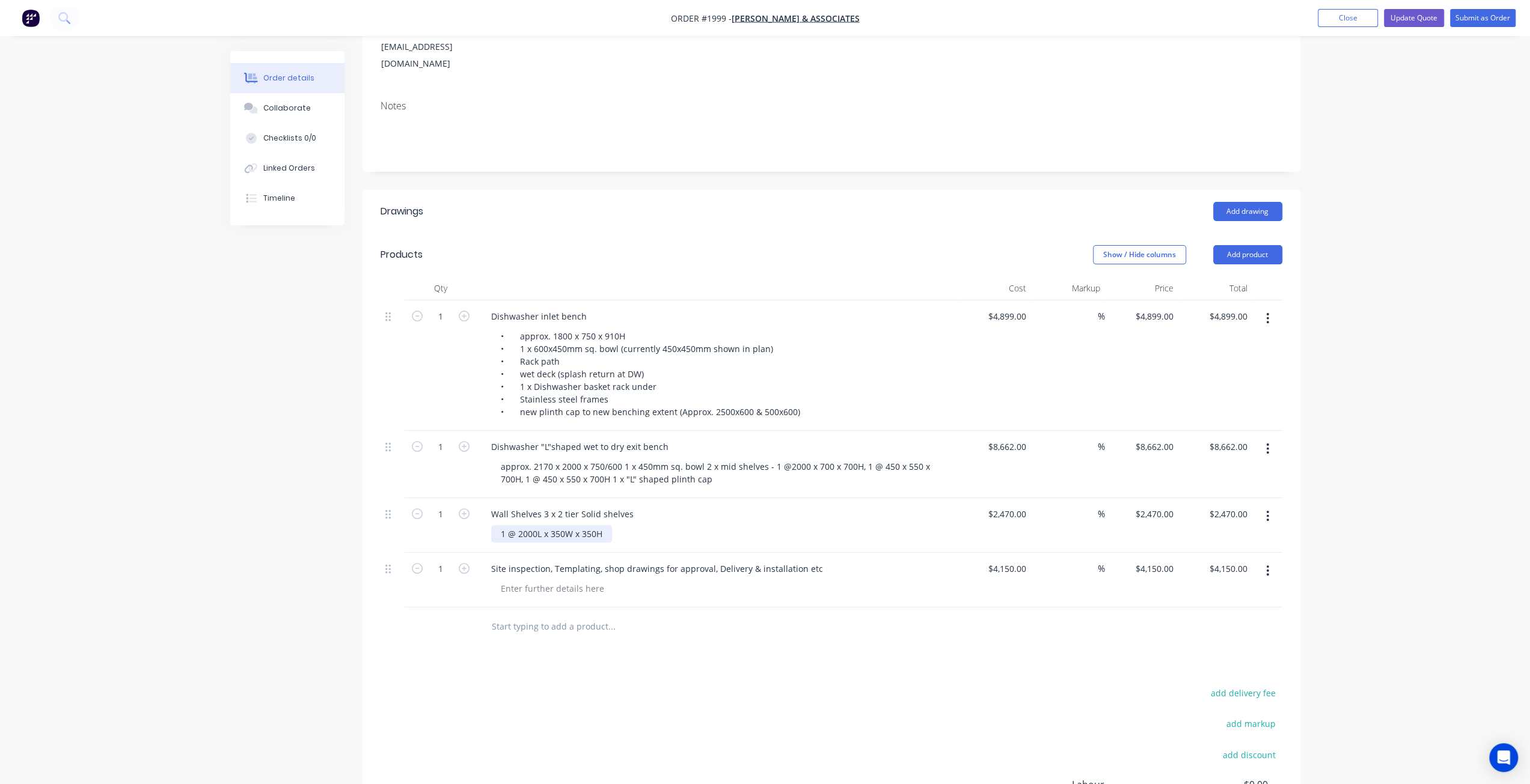
click at [548, 526] on div "1 @ 2000L x 350W x 350H" at bounding box center [552, 534] width 121 height 17
click at [538, 506] on div "Wall Shelves 3 x 2 tier Solid shelves" at bounding box center [562, 514] width 162 height 17
drag, startPoint x: 335, startPoint y: 615, endPoint x: 496, endPoint y: 690, distance: 177.6
click at [335, 615] on div "Created by Mark Created 01/07/25 Required 31/07/25 Assigned to Add team member …" at bounding box center [765, 412] width 1071 height 1082
click at [65, 502] on div "Order details Collaborate Checklists 0/0 Linked Orders Timeline Order details C…" at bounding box center [765, 386] width 1530 height 1133
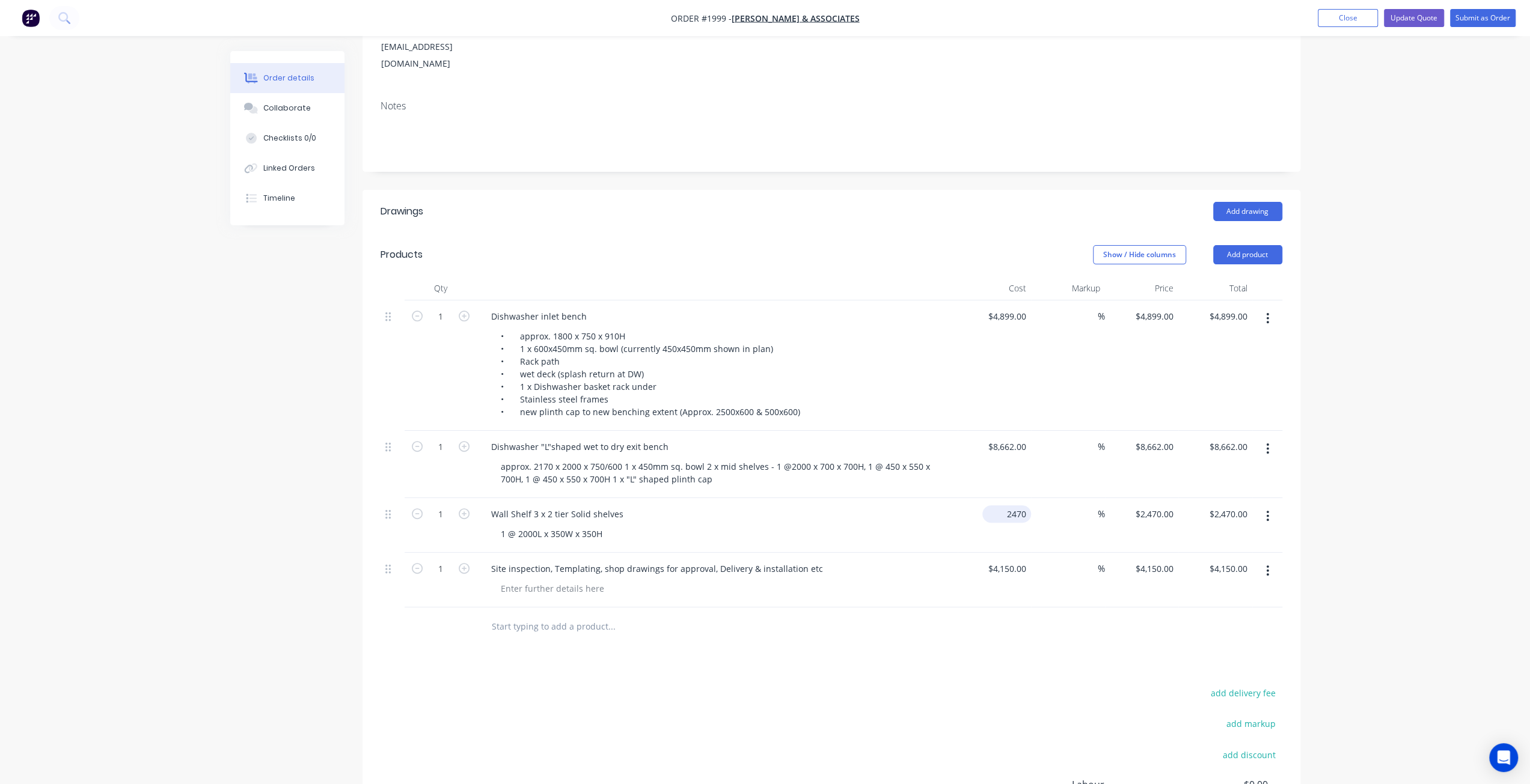
click at [1020, 506] on input "2470" at bounding box center [1009, 514] width 44 height 17
type input "$1,146.00"
click at [1397, 481] on div "Order details Collaborate Checklists 0/0 Linked Orders Timeline Order details C…" at bounding box center [765, 386] width 1530 height 1133
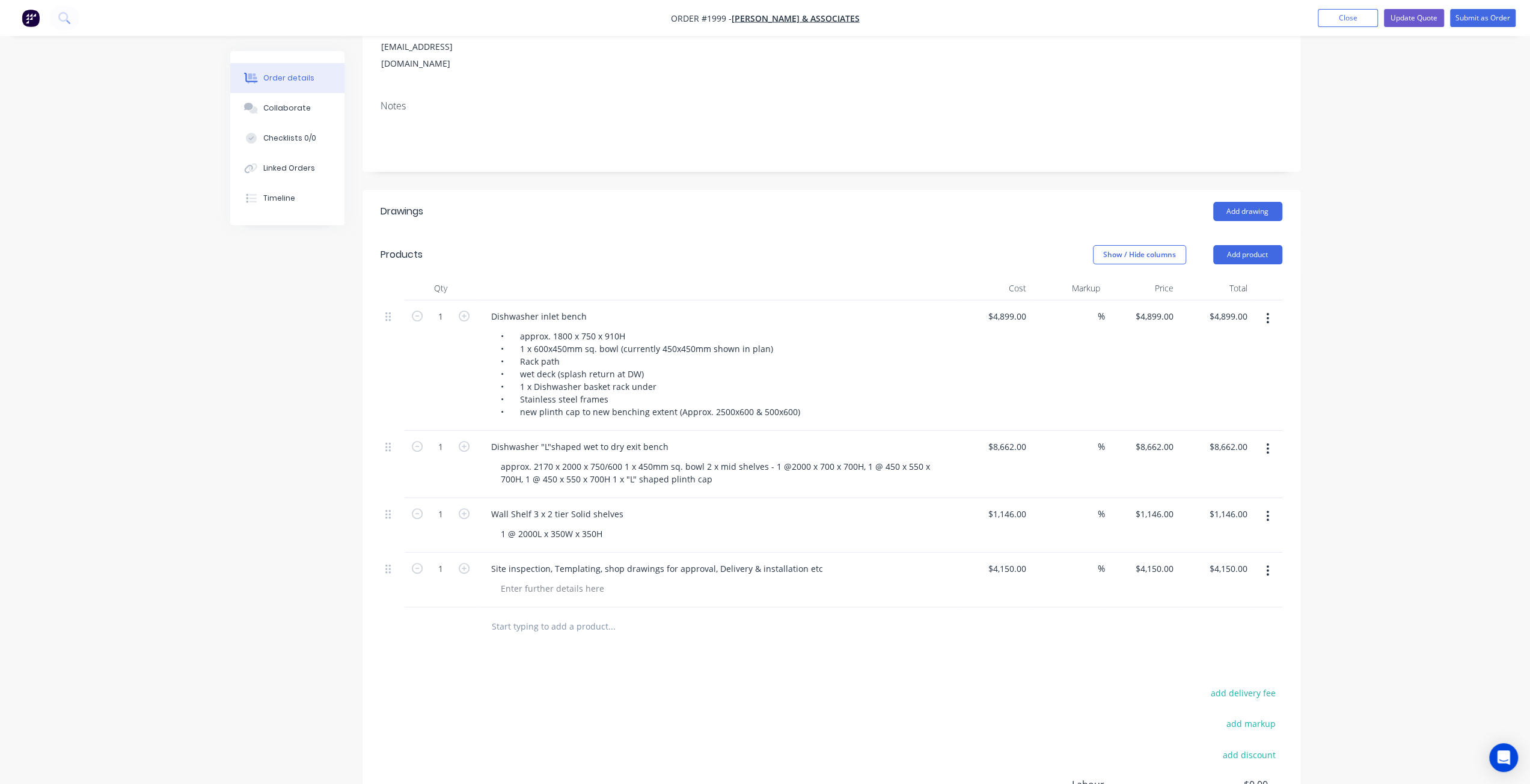
click at [1359, 476] on div "Order details Collaborate Checklists 0/0 Linked Orders Timeline Order details C…" at bounding box center [765, 386] width 1530 height 1133
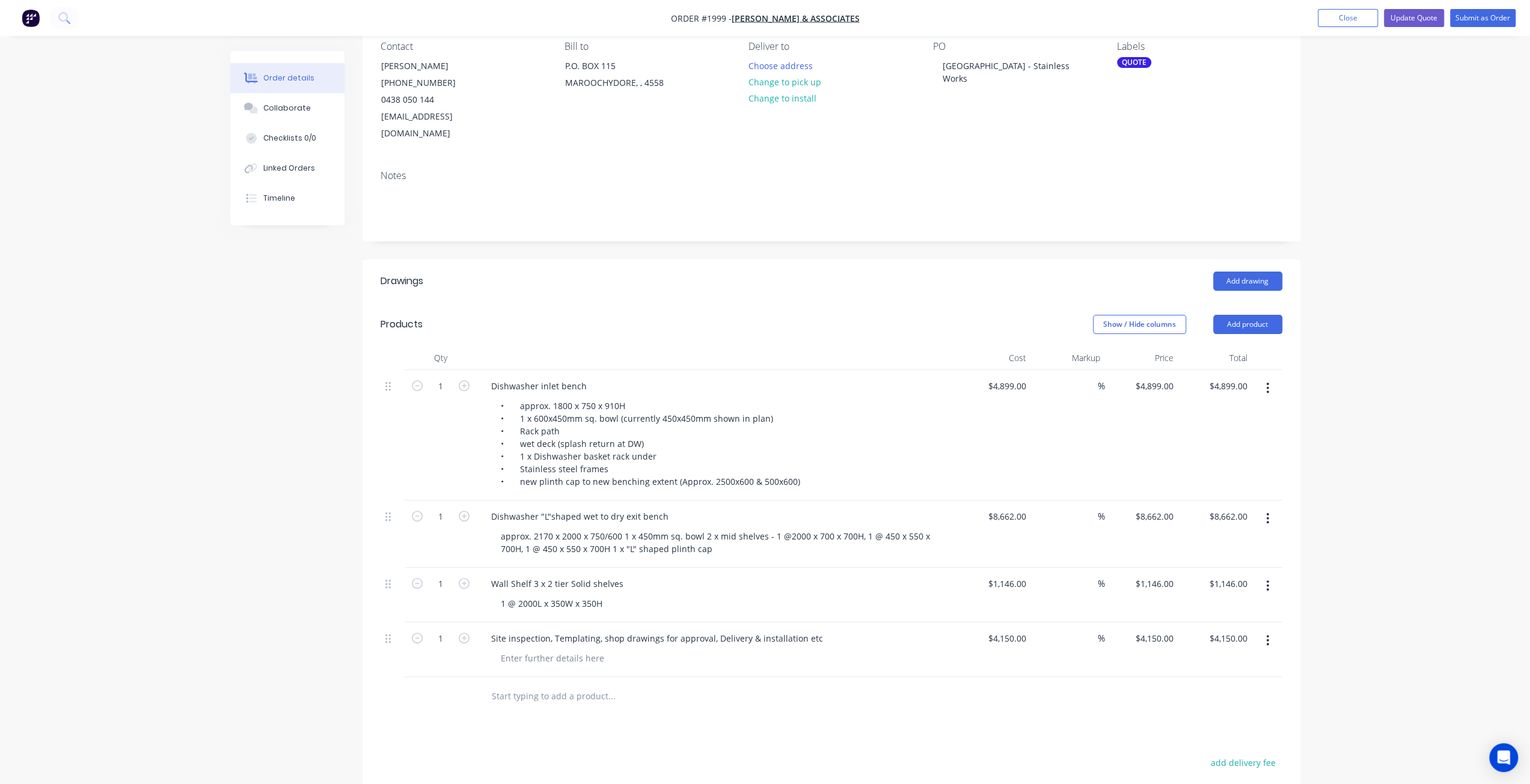
scroll to position [0, 0]
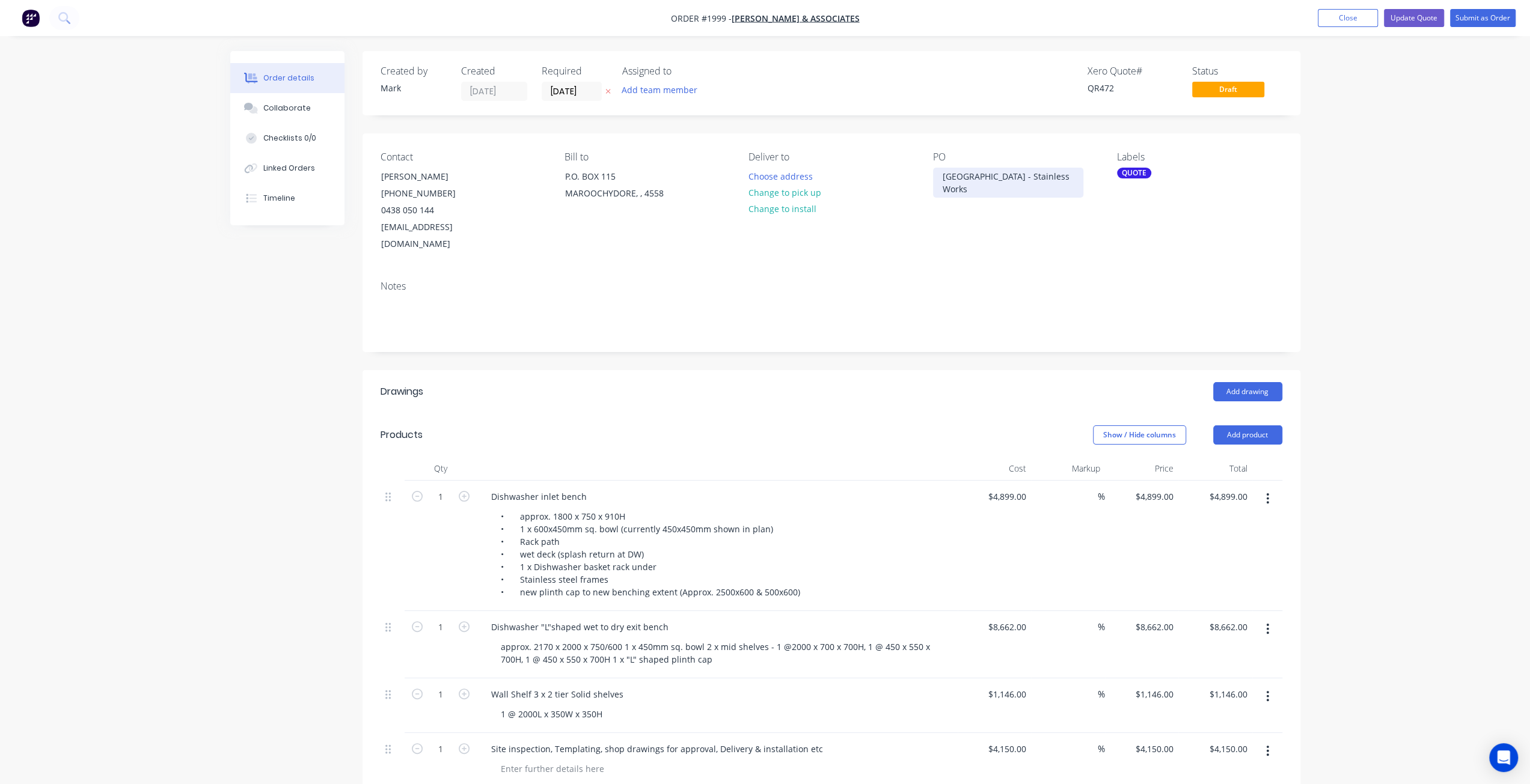
click at [1035, 189] on div "Maroochydore State High School - Stainless Works" at bounding box center [1008, 183] width 151 height 30
drag, startPoint x: 1028, startPoint y: 194, endPoint x: 1422, endPoint y: 162, distance: 395.3
click at [1410, 167] on div "Order details Collaborate Checklists 0/0 Linked Orders Timeline Order details C…" at bounding box center [765, 566] width 1530 height 1133
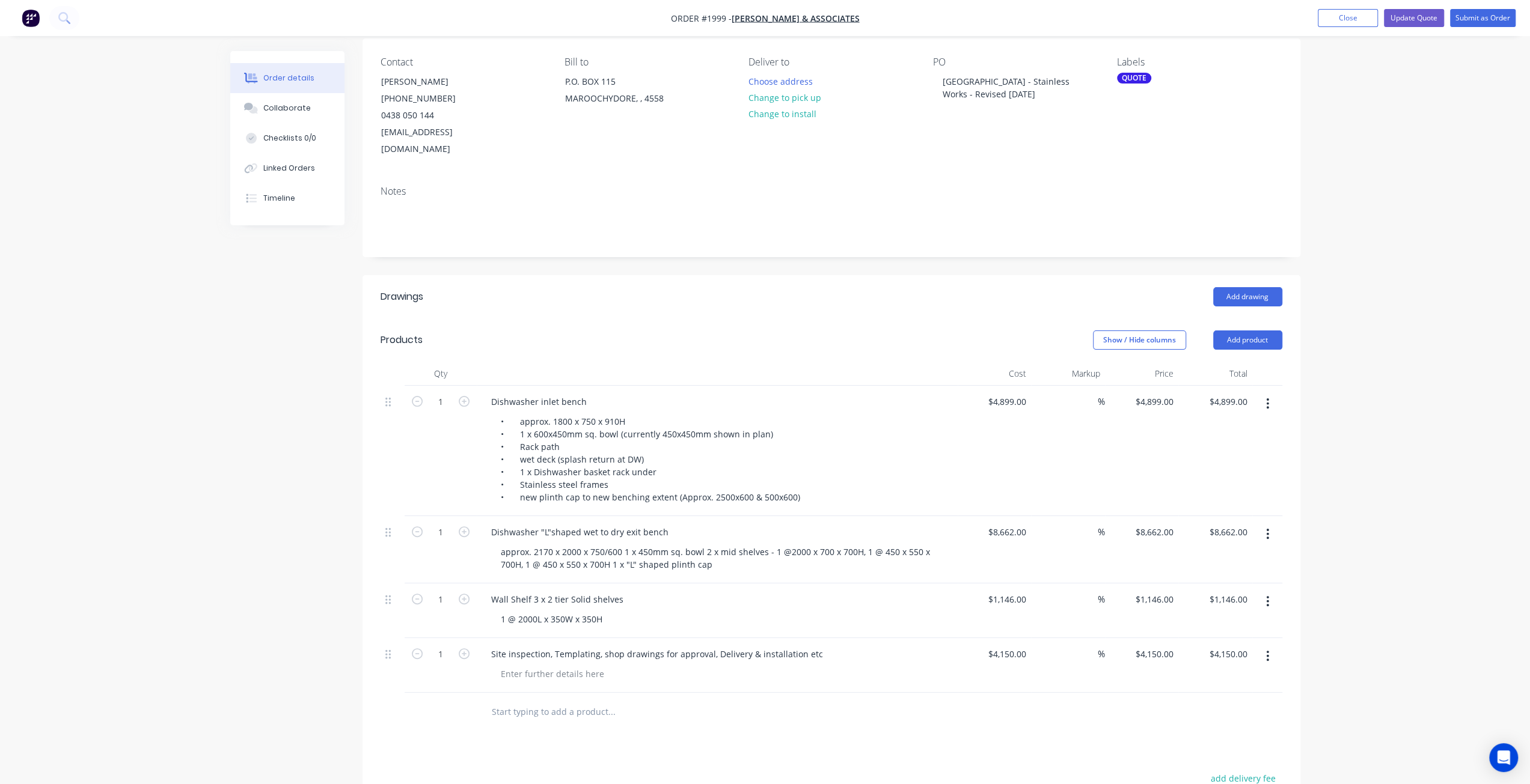
scroll to position [180, 0]
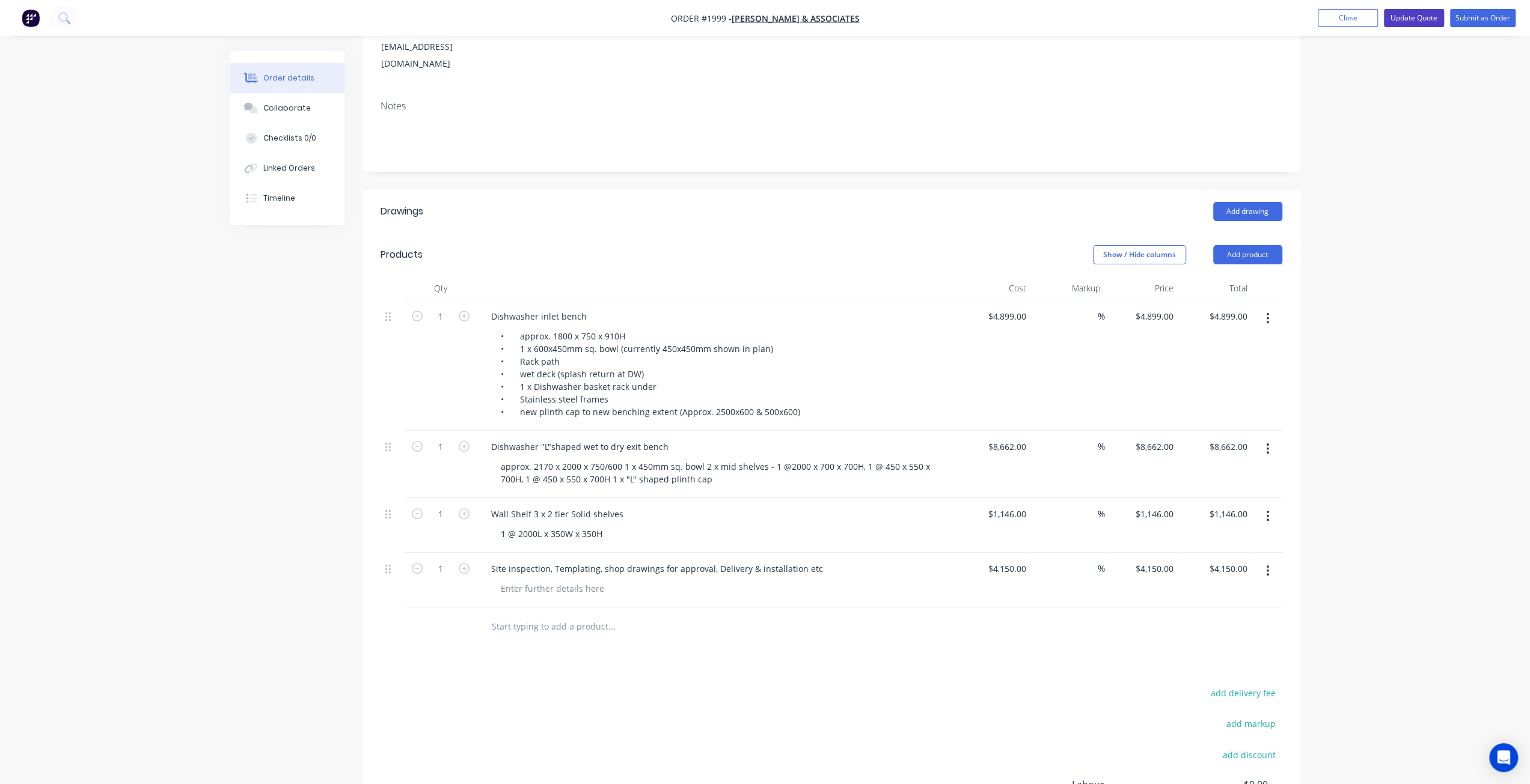
click at [1407, 19] on button "Update Quote" at bounding box center [1413, 18] width 60 height 18
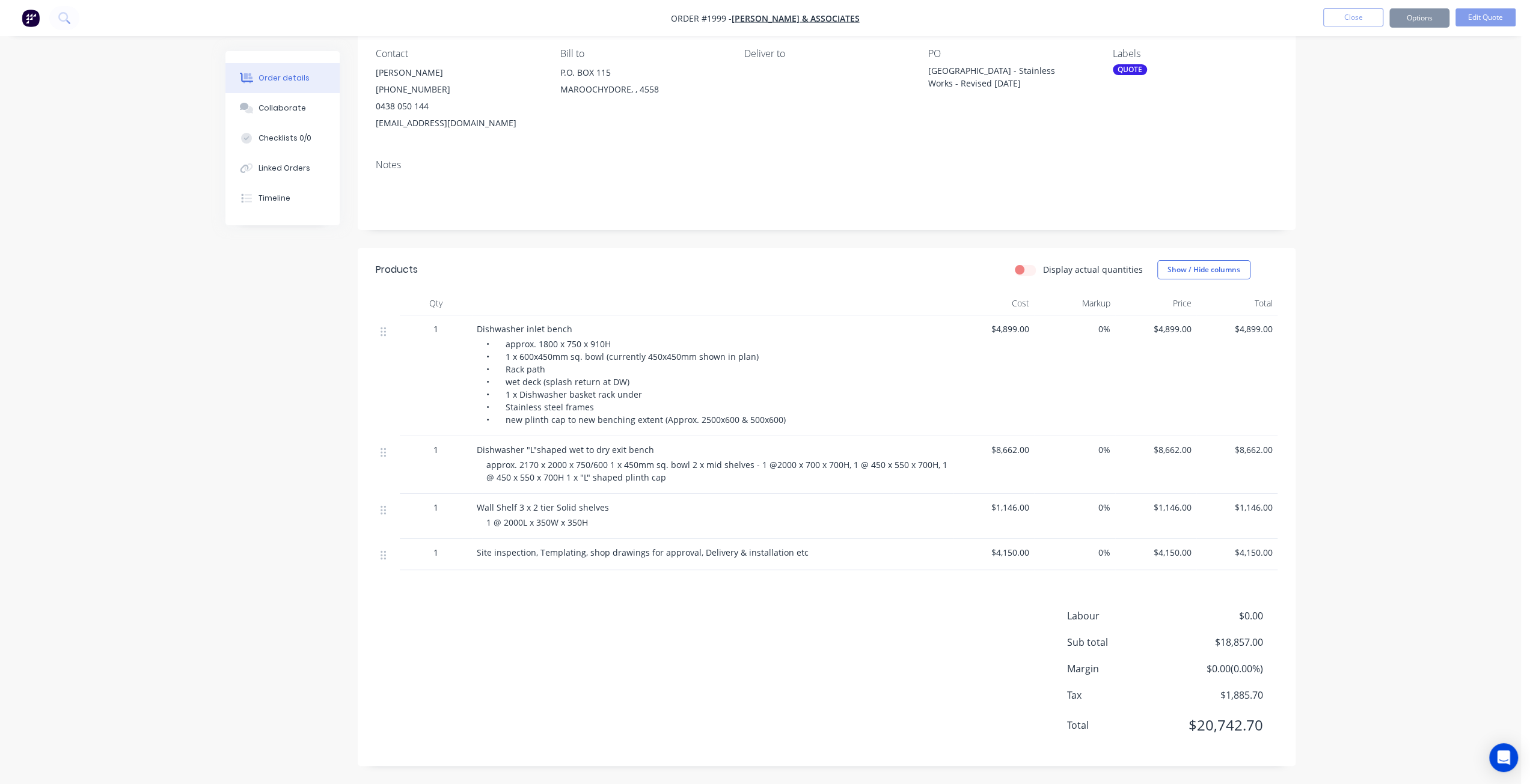
scroll to position [0, 0]
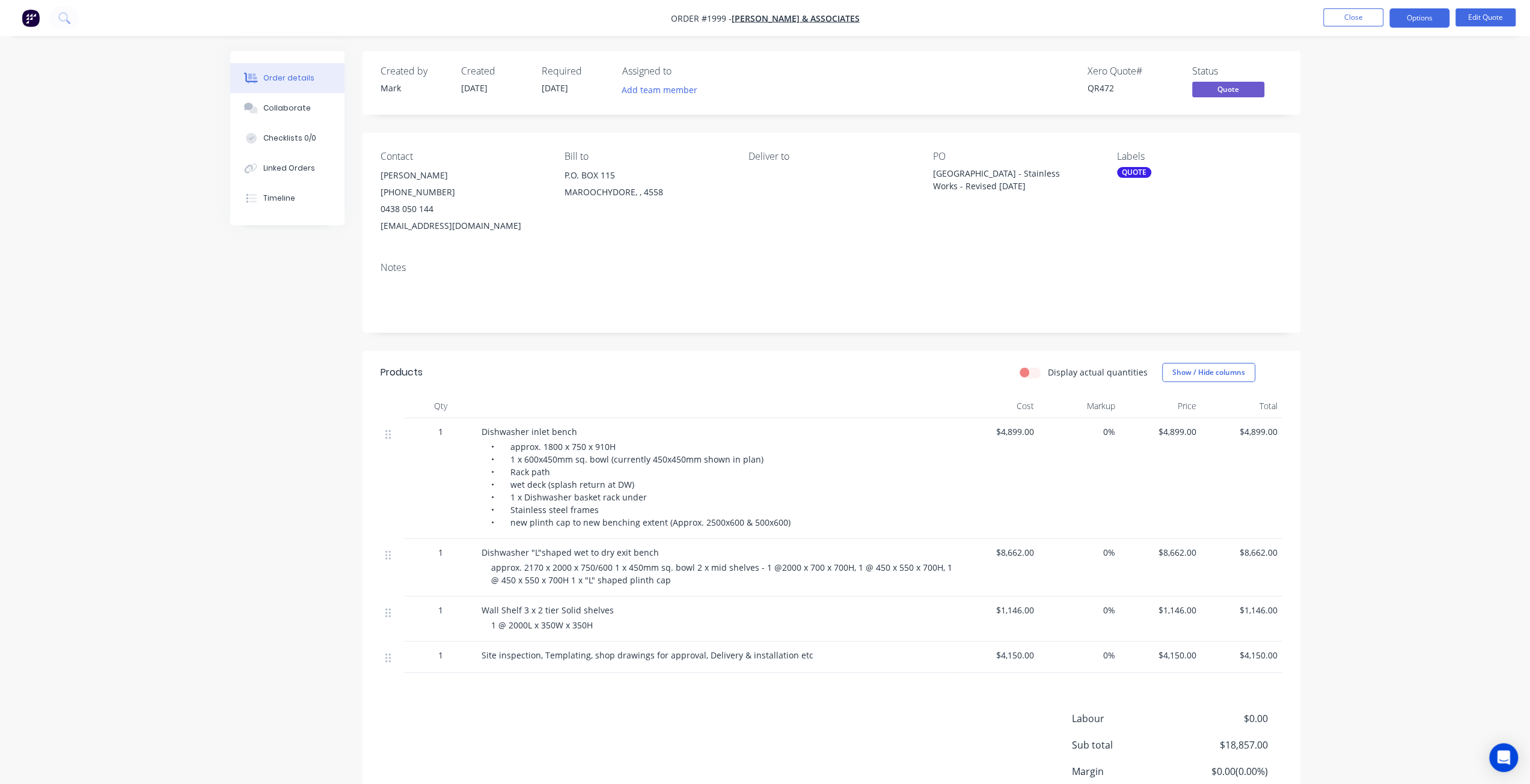
drag, startPoint x: 166, startPoint y: 280, endPoint x: 162, endPoint y: 252, distance: 28.3
click at [164, 264] on div "Order details Collaborate Checklists 0/0 Linked Orders Timeline Order details C…" at bounding box center [765, 443] width 1530 height 887
